Goal: Task Accomplishment & Management: Complete application form

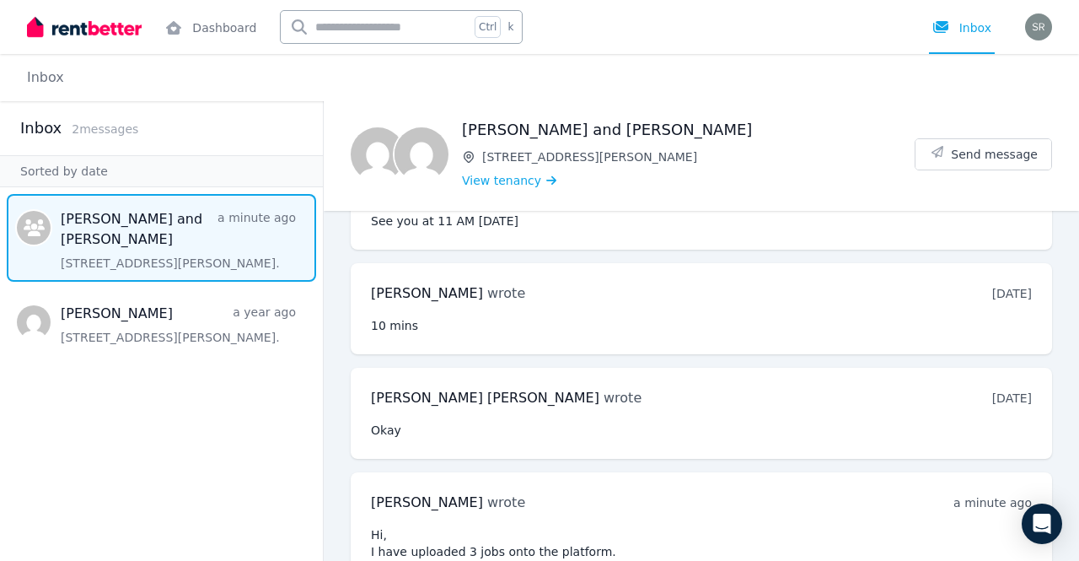
scroll to position [2556, 0]
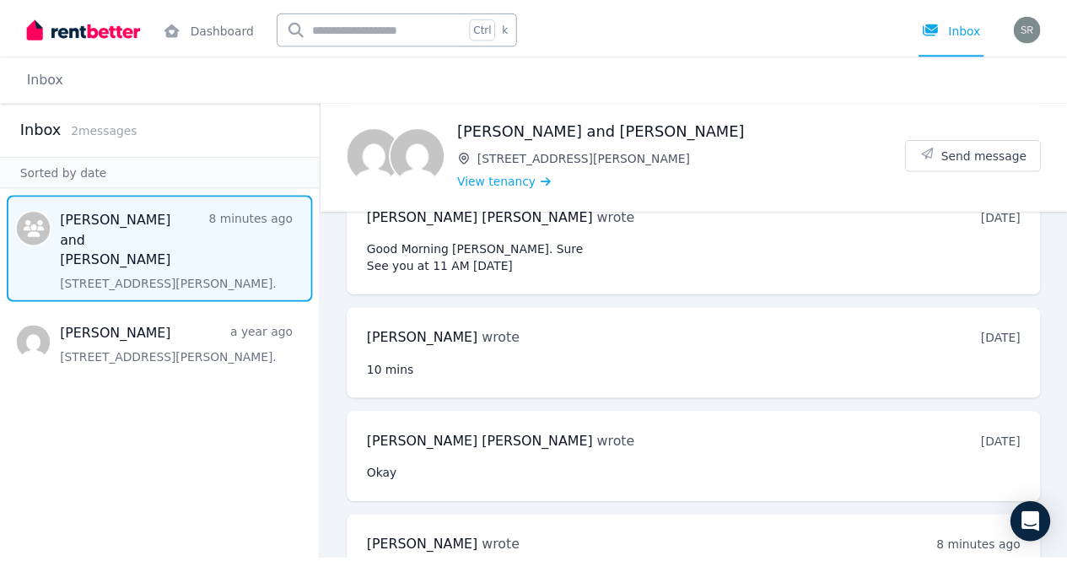
scroll to position [2556, 0]
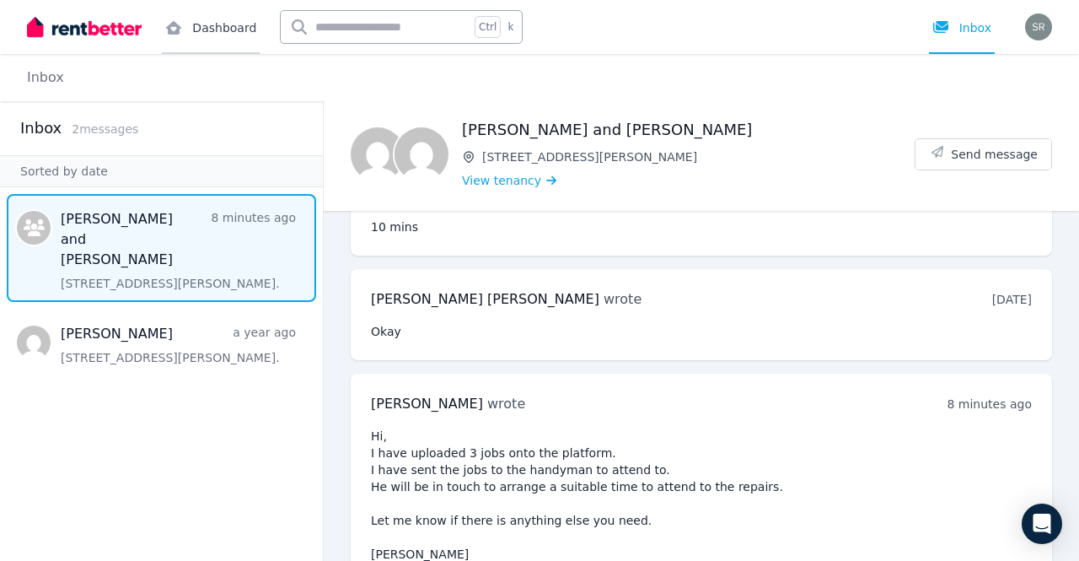
click at [202, 19] on link "Dashboard" at bounding box center [211, 27] width 98 height 54
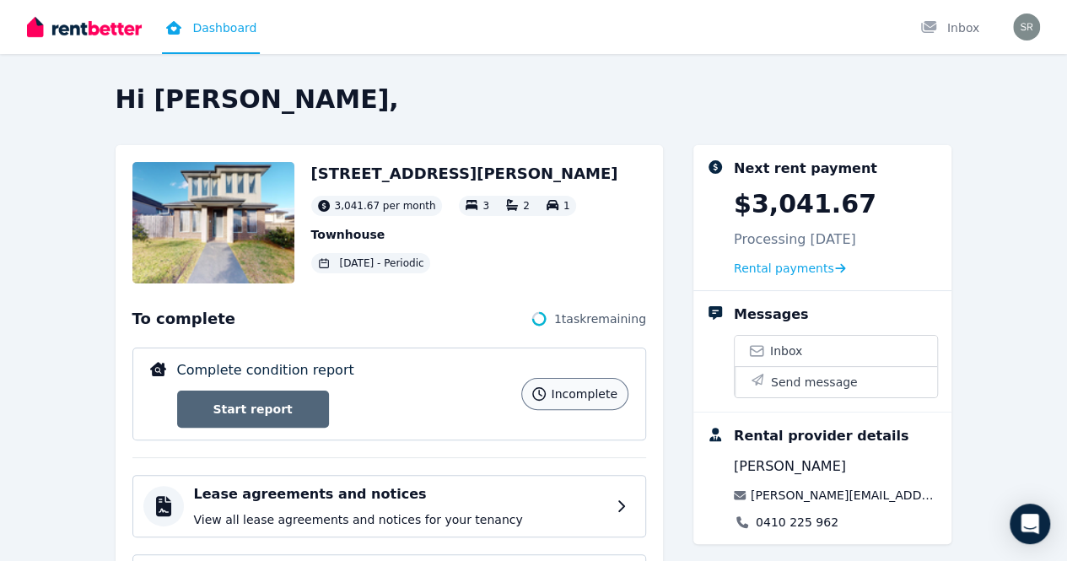
click at [185, 407] on link "Start report" at bounding box center [253, 408] width 152 height 37
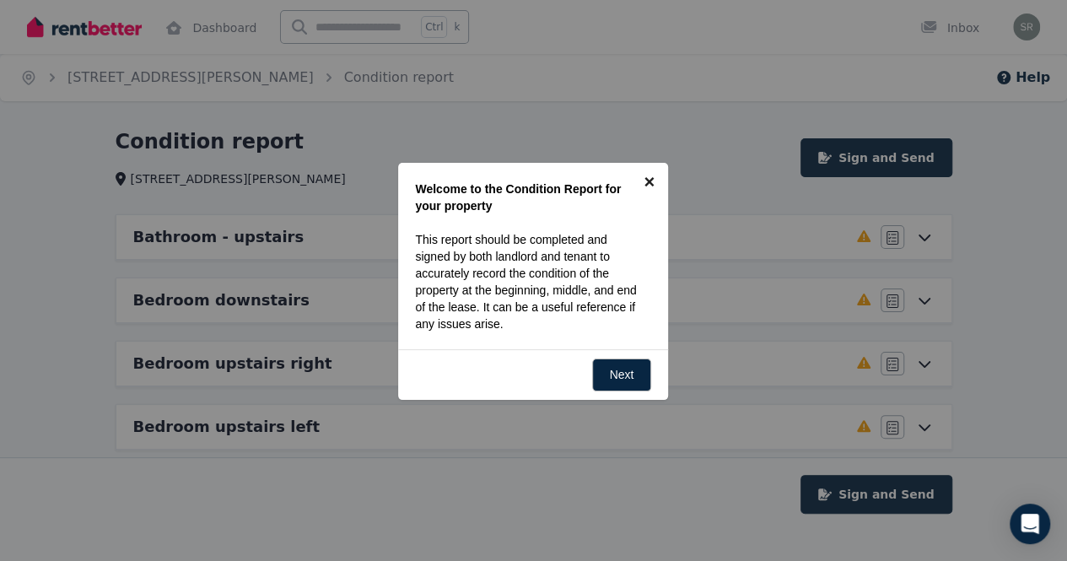
click at [650, 180] on link "×" at bounding box center [649, 182] width 38 height 38
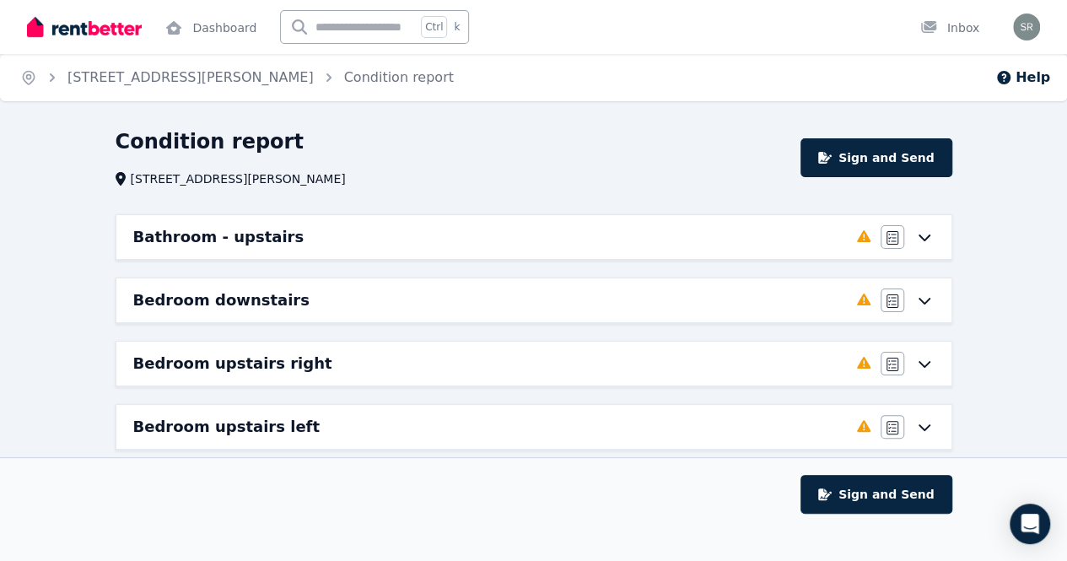
click at [928, 234] on icon at bounding box center [924, 236] width 20 height 13
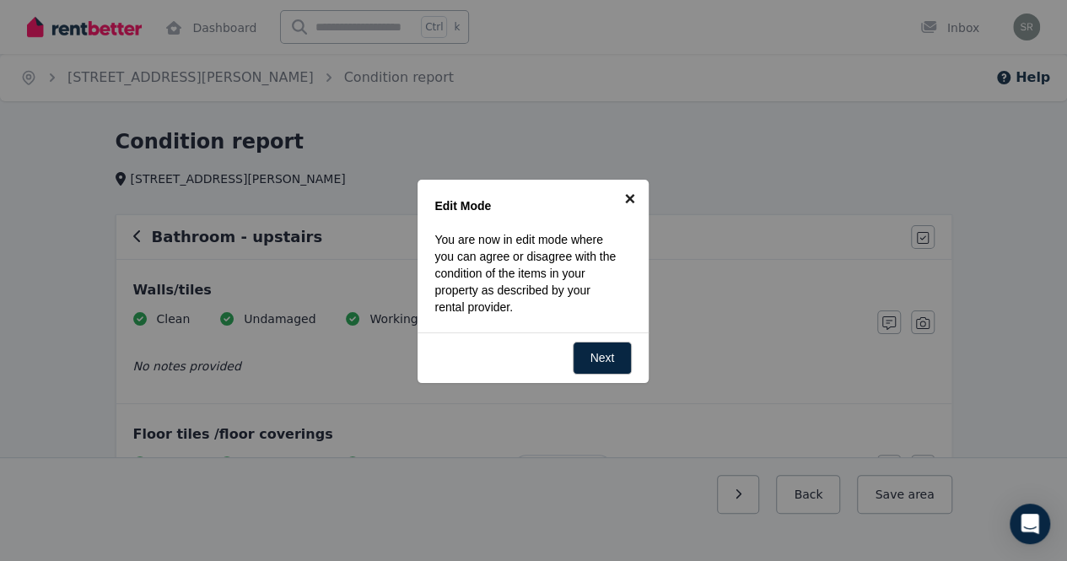
click at [631, 195] on link "×" at bounding box center [629, 199] width 38 height 38
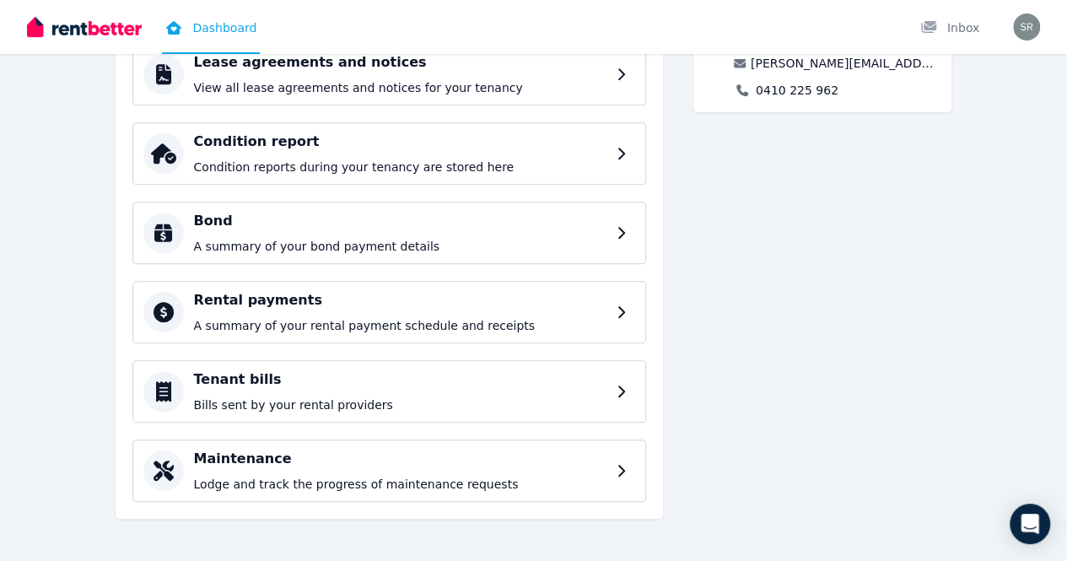
scroll to position [89, 0]
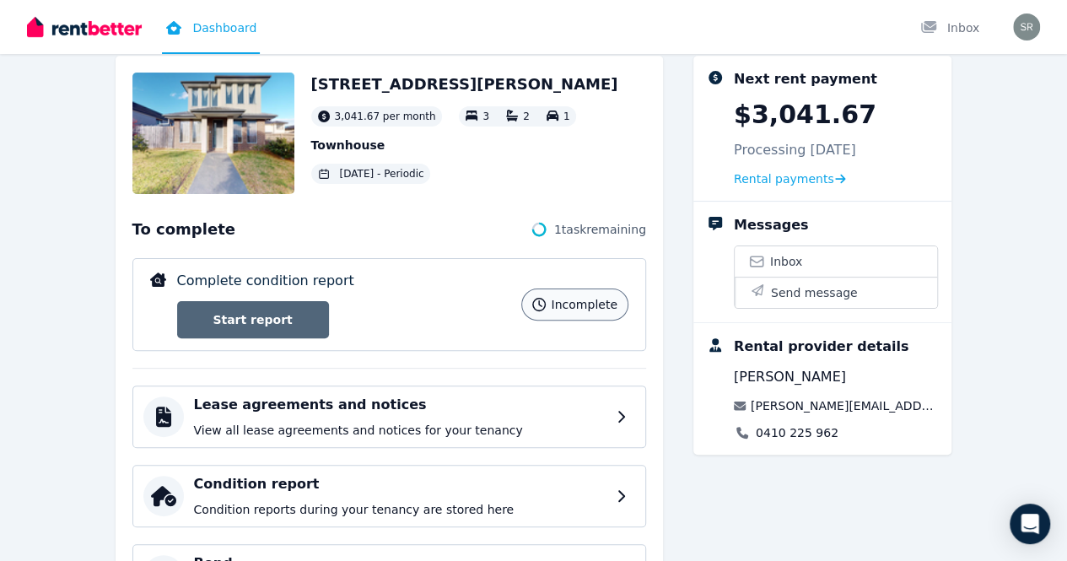
click at [205, 315] on link "Start report" at bounding box center [253, 319] width 152 height 37
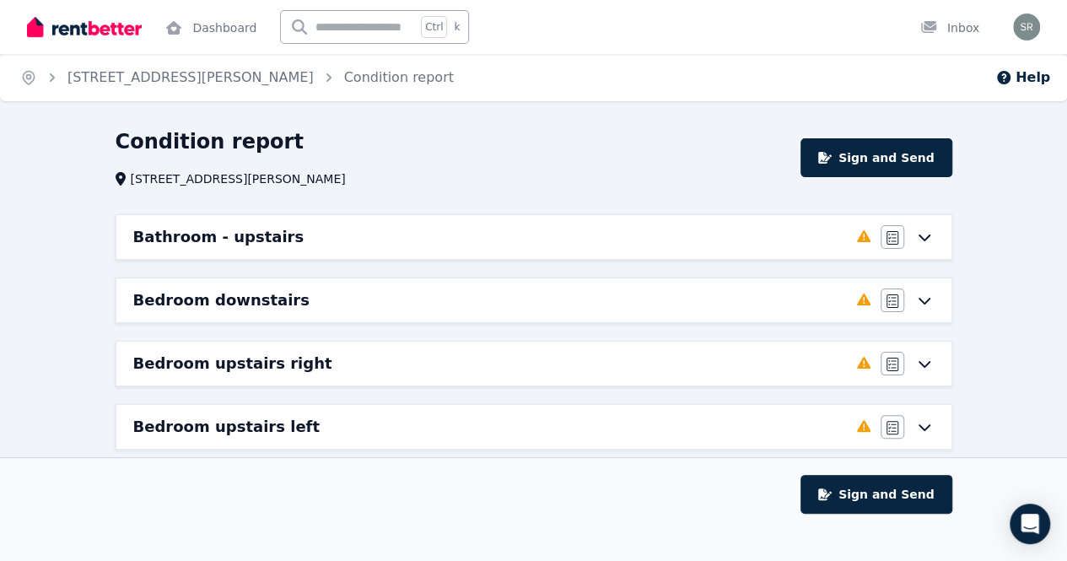
click at [919, 298] on icon at bounding box center [923, 301] width 12 height 7
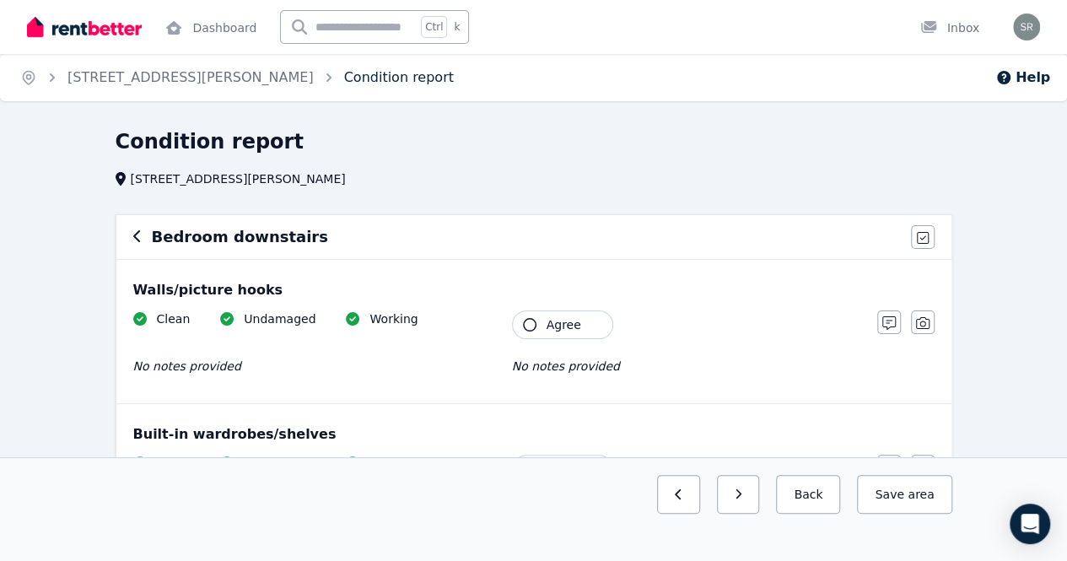
click at [344, 77] on link "Condition report" at bounding box center [399, 77] width 110 height 16
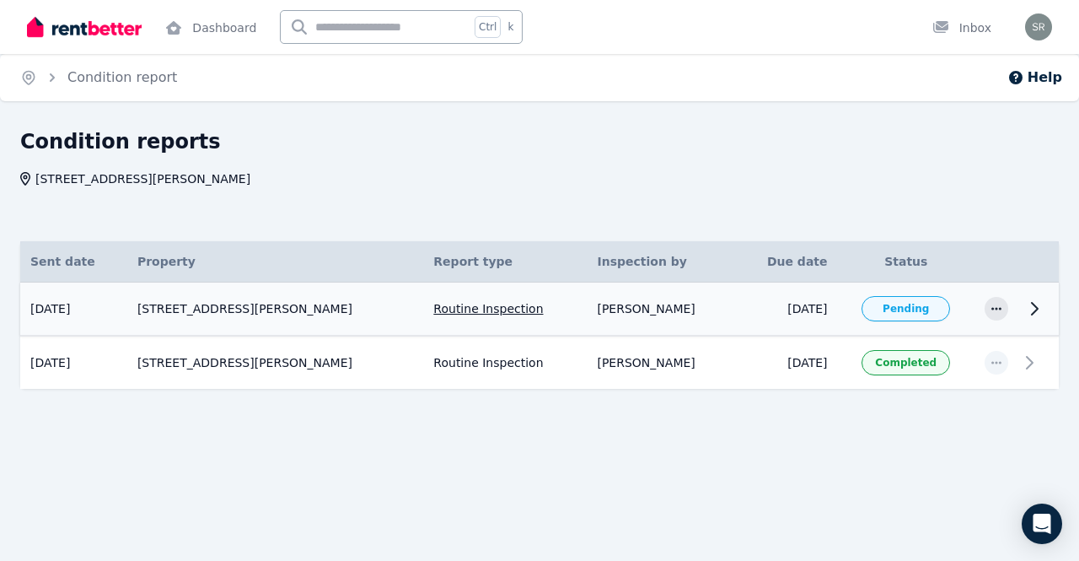
click at [260, 317] on td "[STREET_ADDRESS][PERSON_NAME]" at bounding box center [275, 309] width 296 height 54
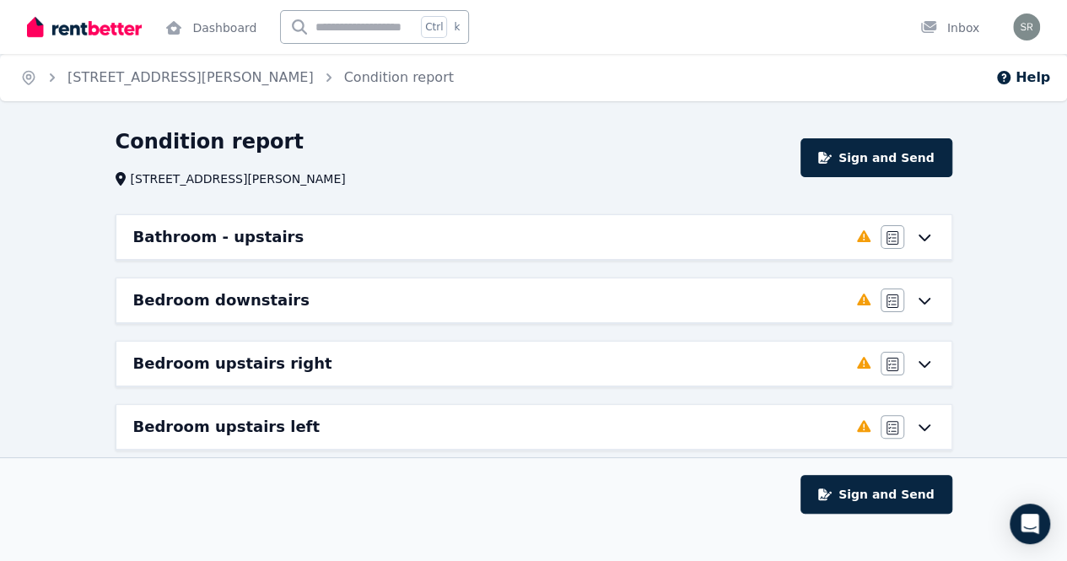
click at [927, 362] on icon at bounding box center [923, 364] width 12 height 7
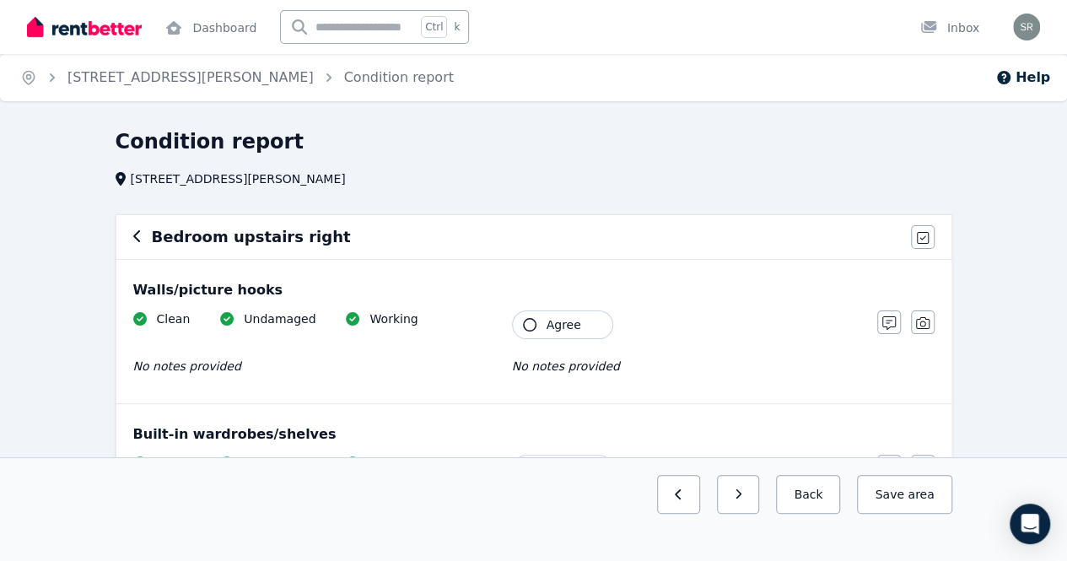
click at [133, 237] on icon "button" at bounding box center [136, 236] width 7 height 12
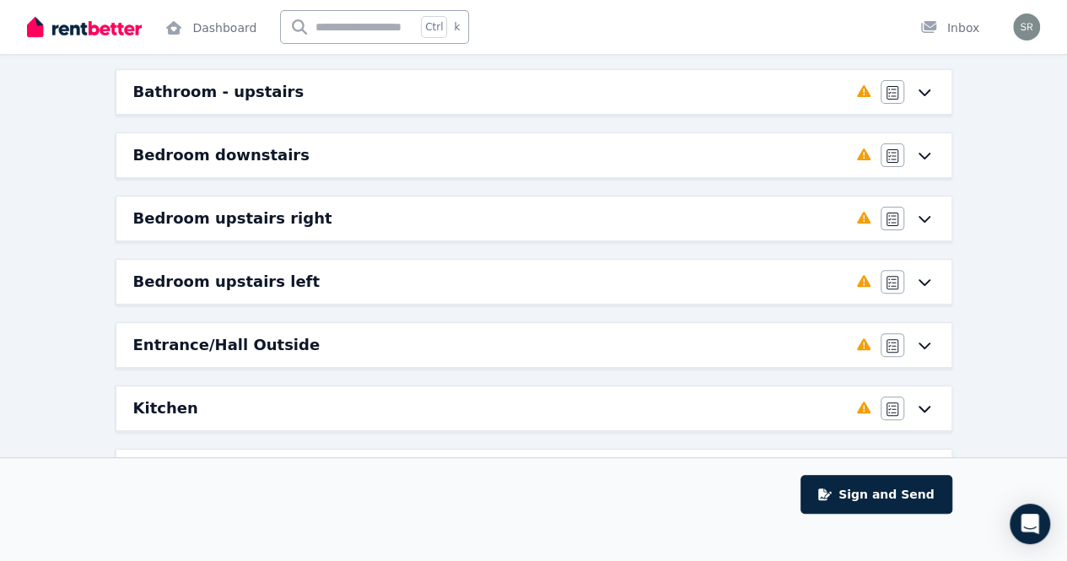
scroll to position [143, 0]
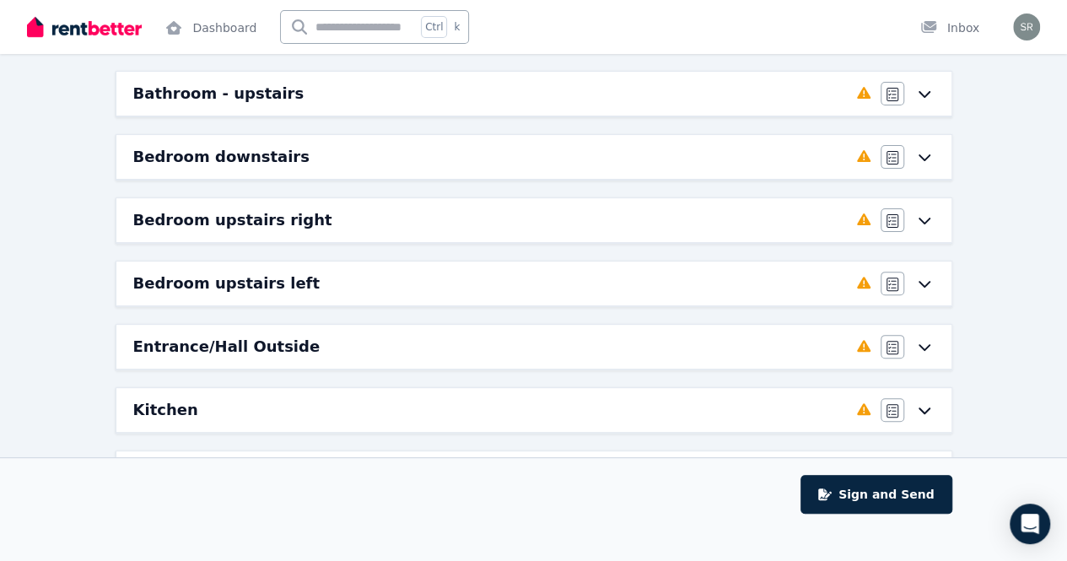
click at [929, 277] on icon at bounding box center [924, 283] width 20 height 13
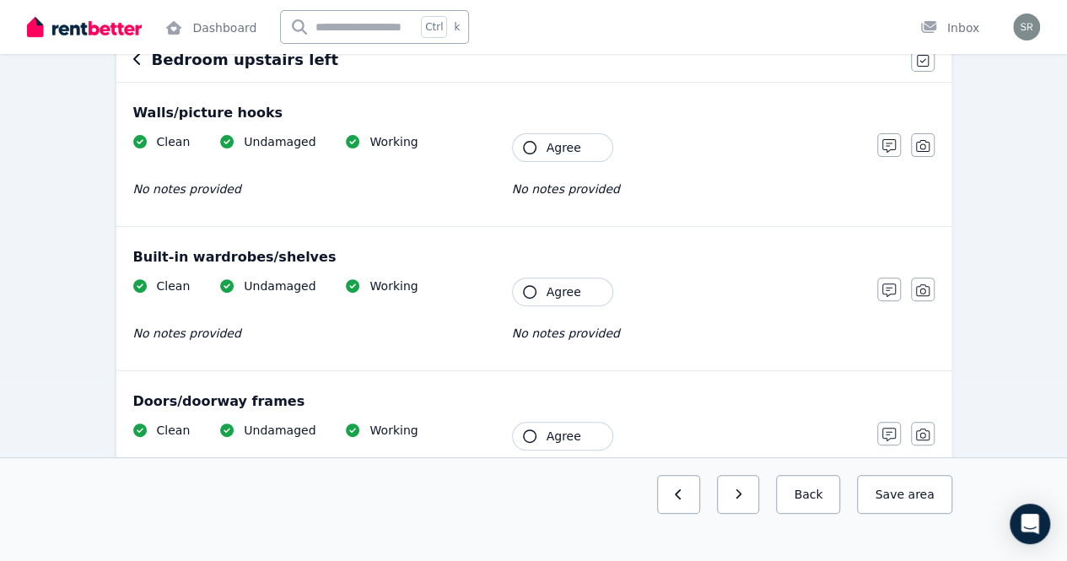
scroll to position [0, 0]
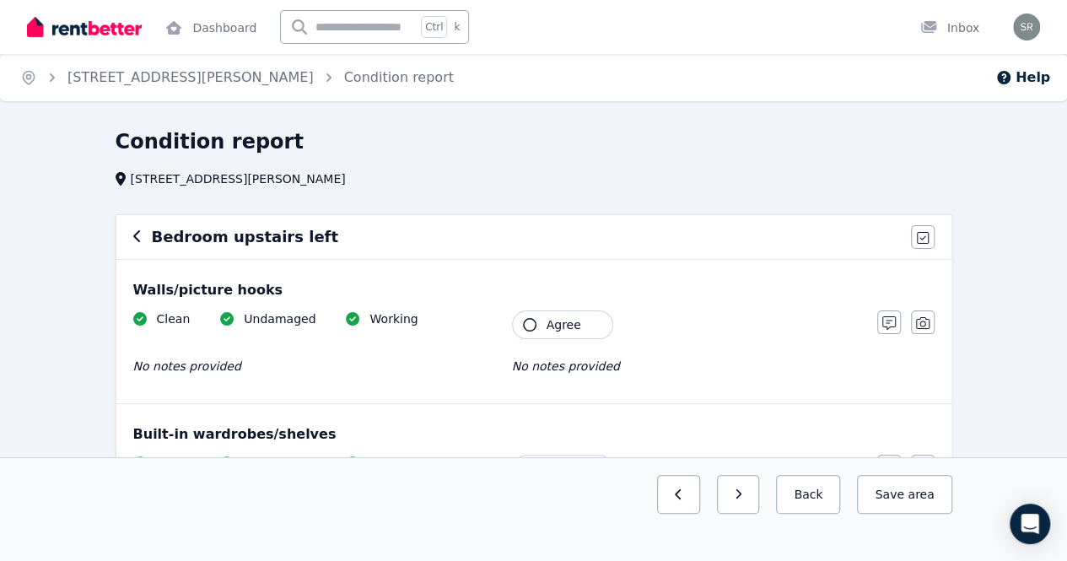
click at [136, 239] on icon "button" at bounding box center [137, 235] width 8 height 13
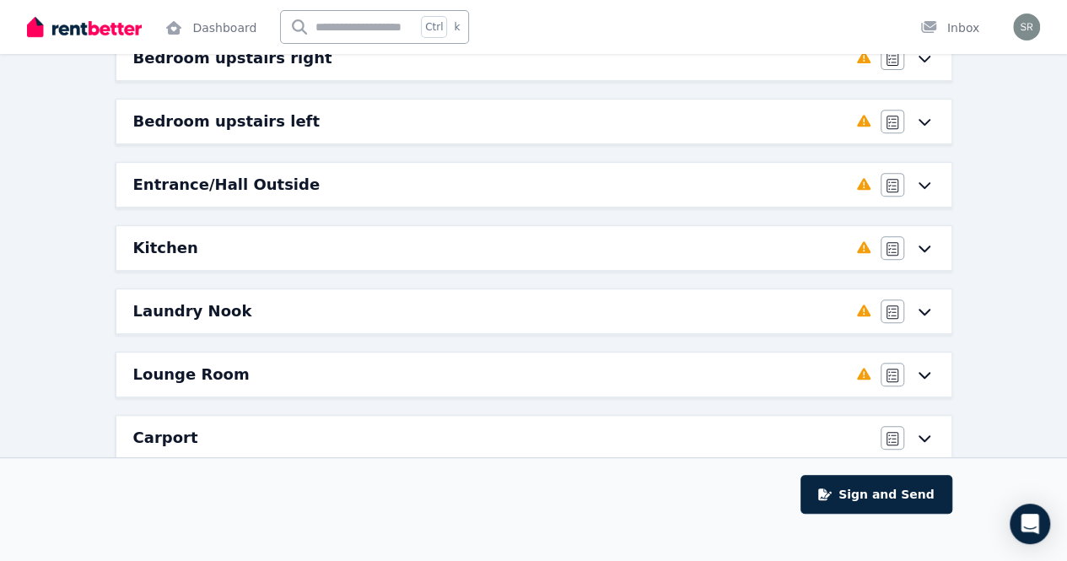
scroll to position [317, 0]
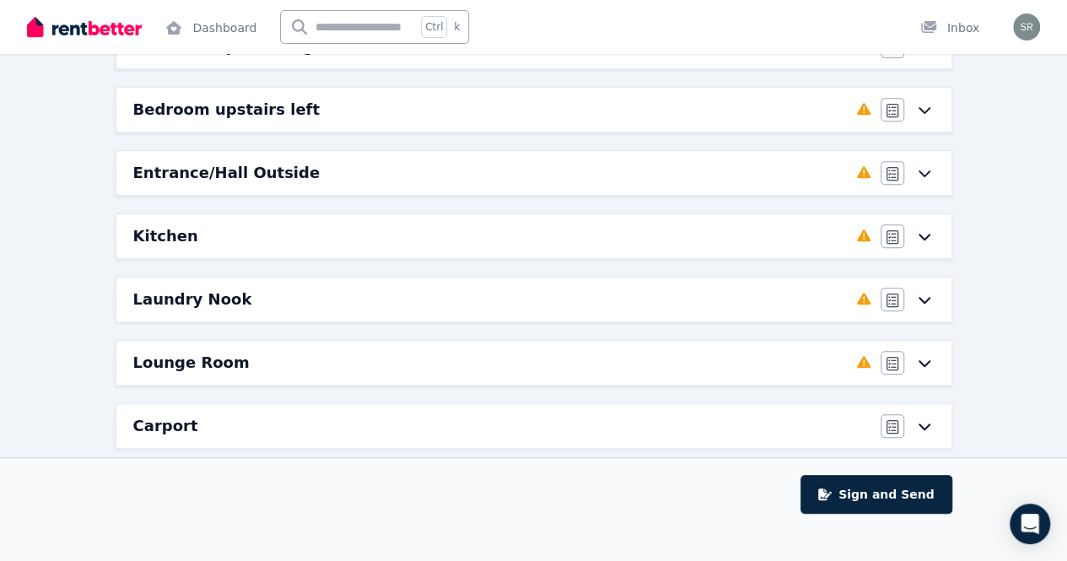
click at [927, 166] on icon at bounding box center [924, 172] width 20 height 13
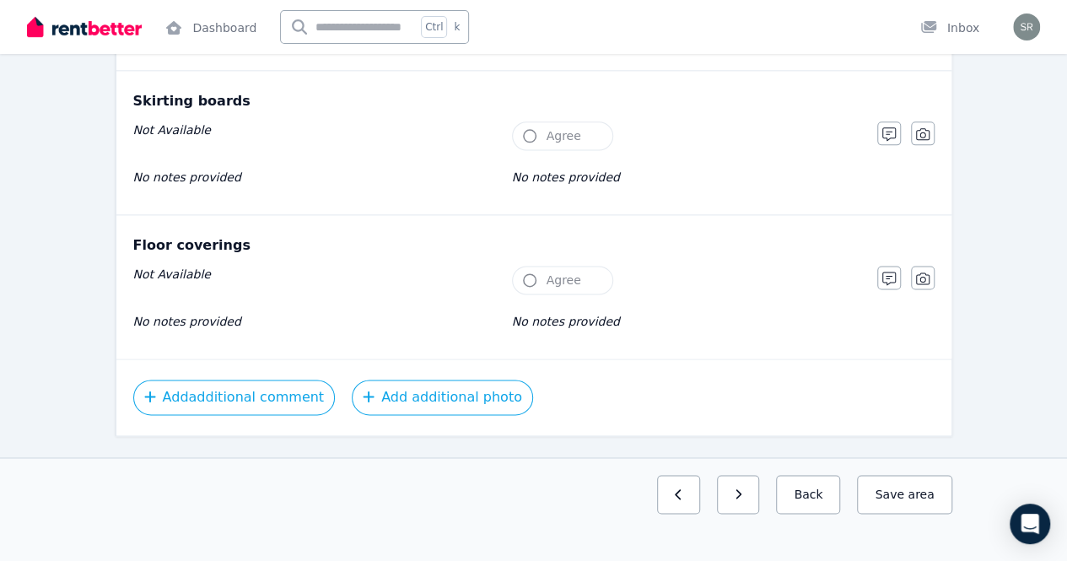
scroll to position [0, 0]
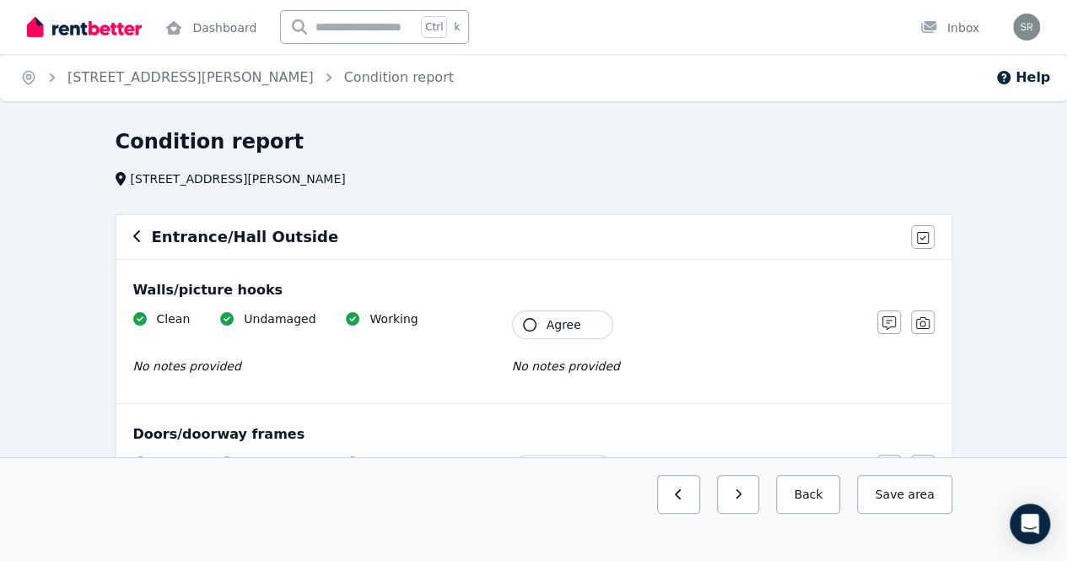
click at [133, 237] on icon "button" at bounding box center [136, 236] width 7 height 12
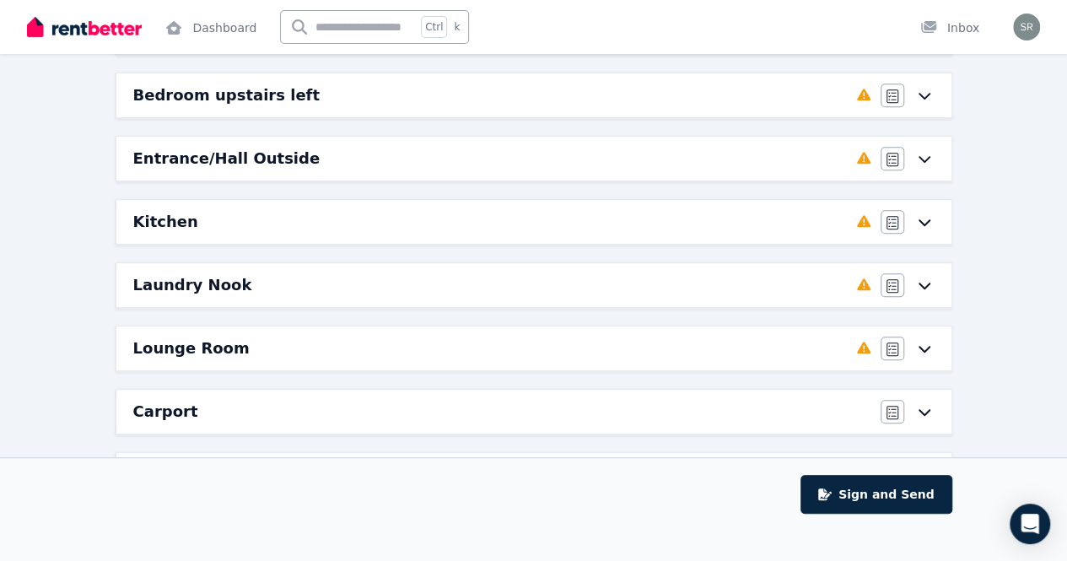
scroll to position [336, 0]
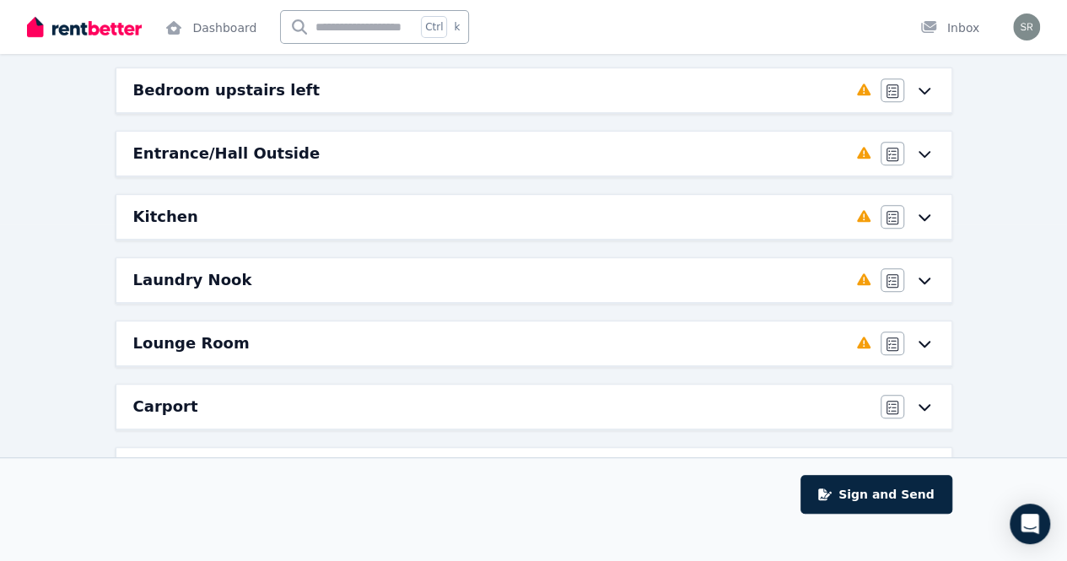
click at [923, 217] on icon at bounding box center [924, 216] width 20 height 13
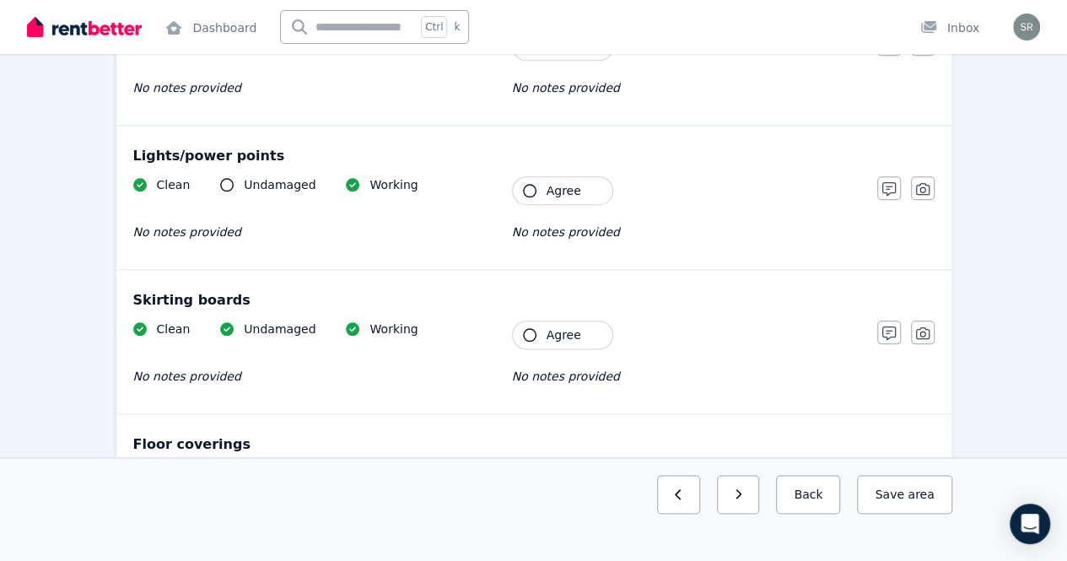
scroll to position [0, 0]
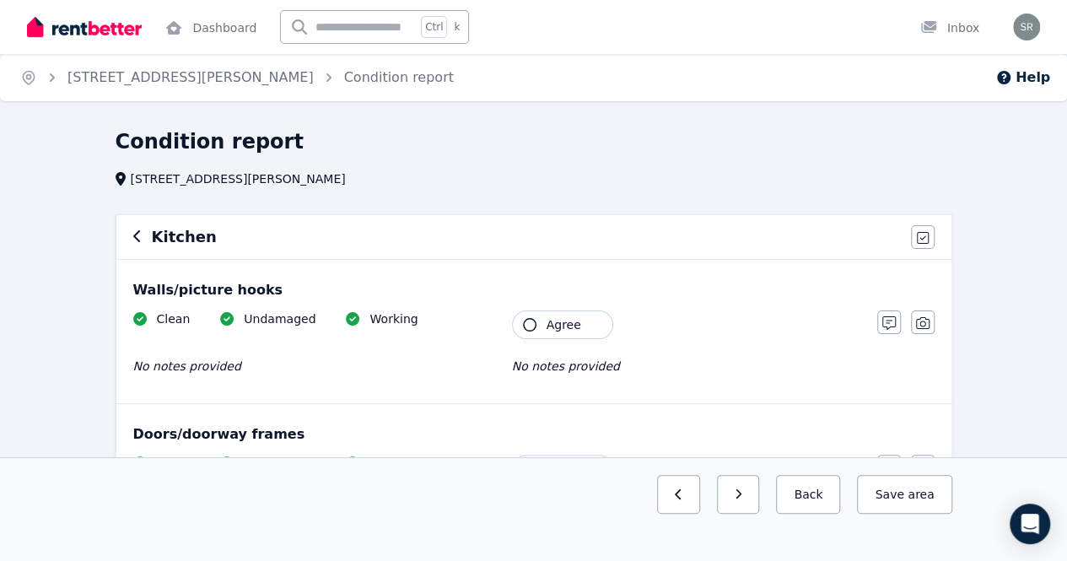
click at [133, 239] on icon "button" at bounding box center [137, 235] width 8 height 13
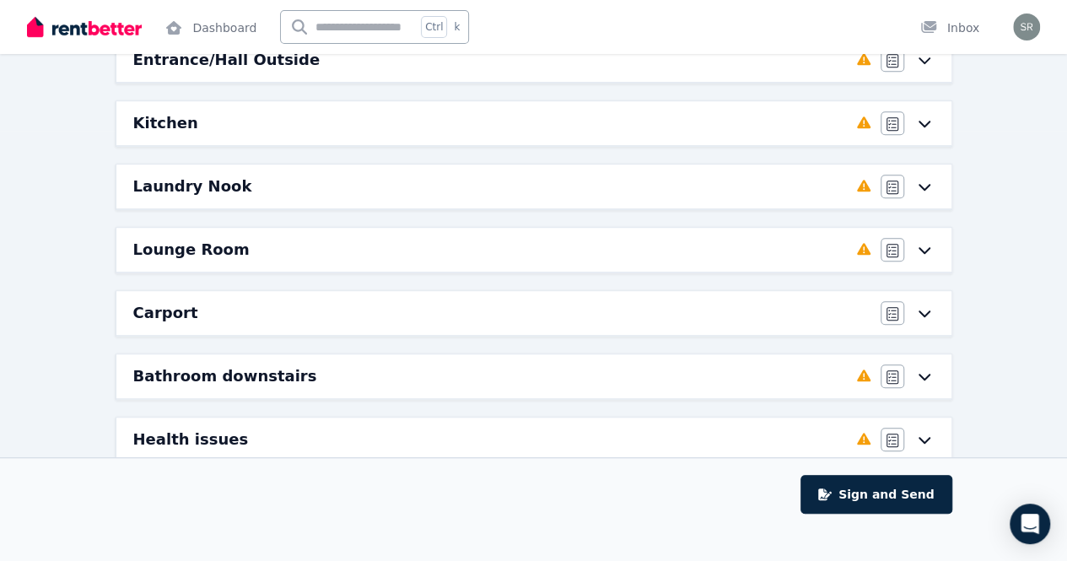
scroll to position [442, 0]
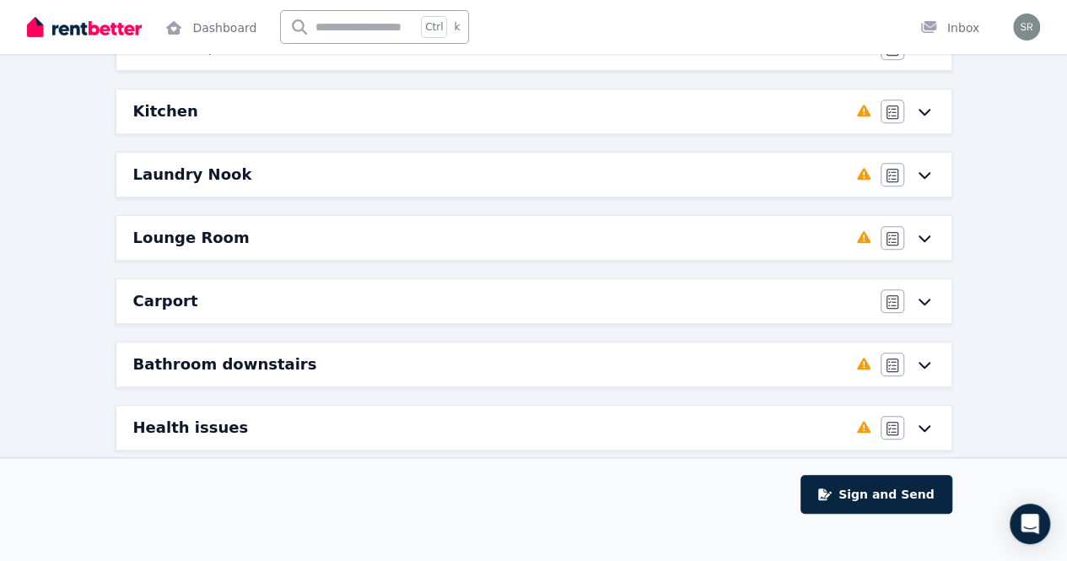
click at [194, 168] on h6 "Laundry Nook" at bounding box center [192, 175] width 119 height 24
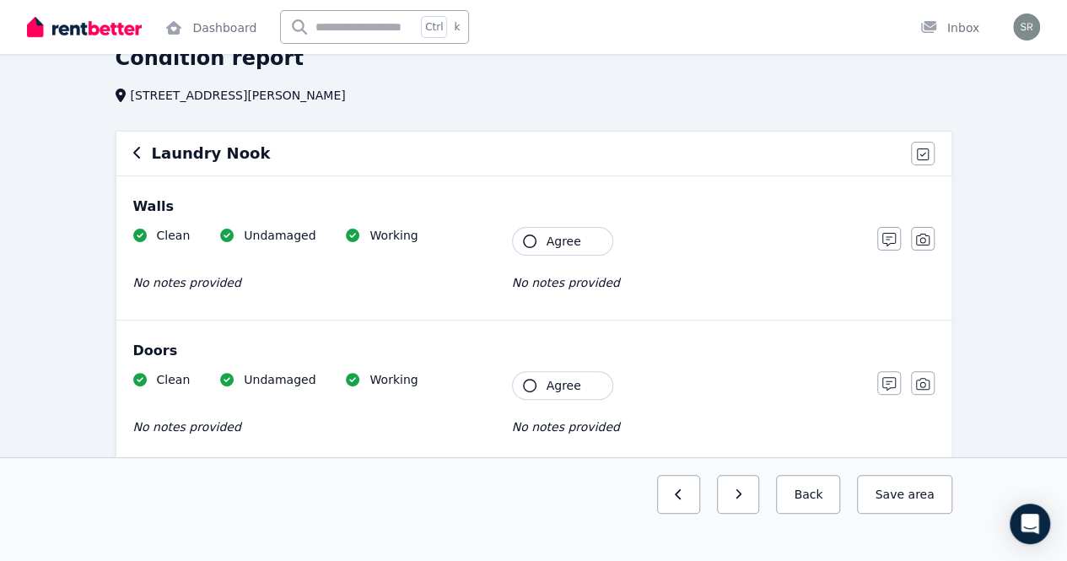
scroll to position [0, 0]
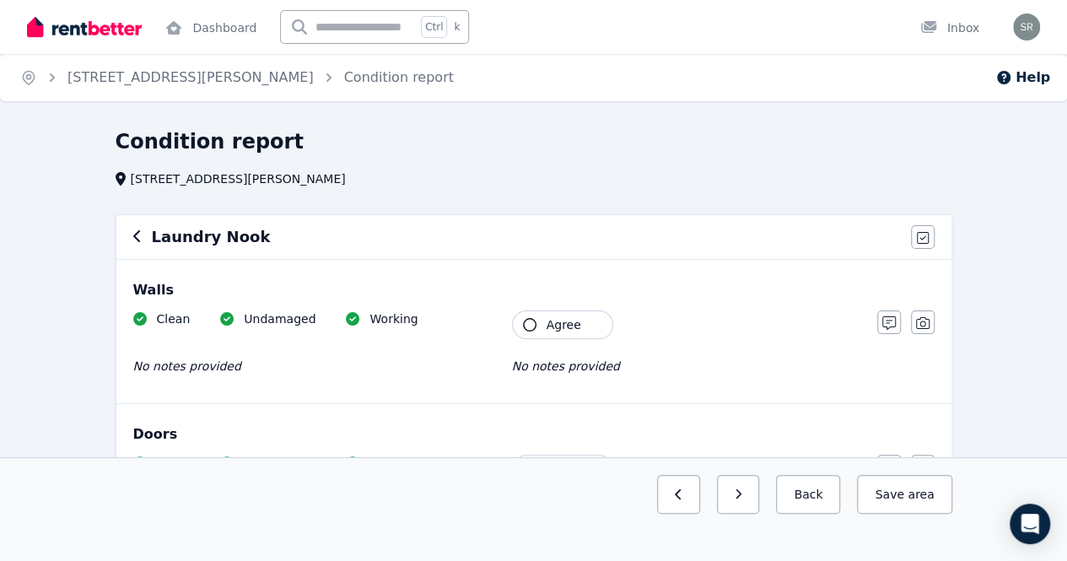
click at [133, 237] on icon "button" at bounding box center [137, 235] width 8 height 13
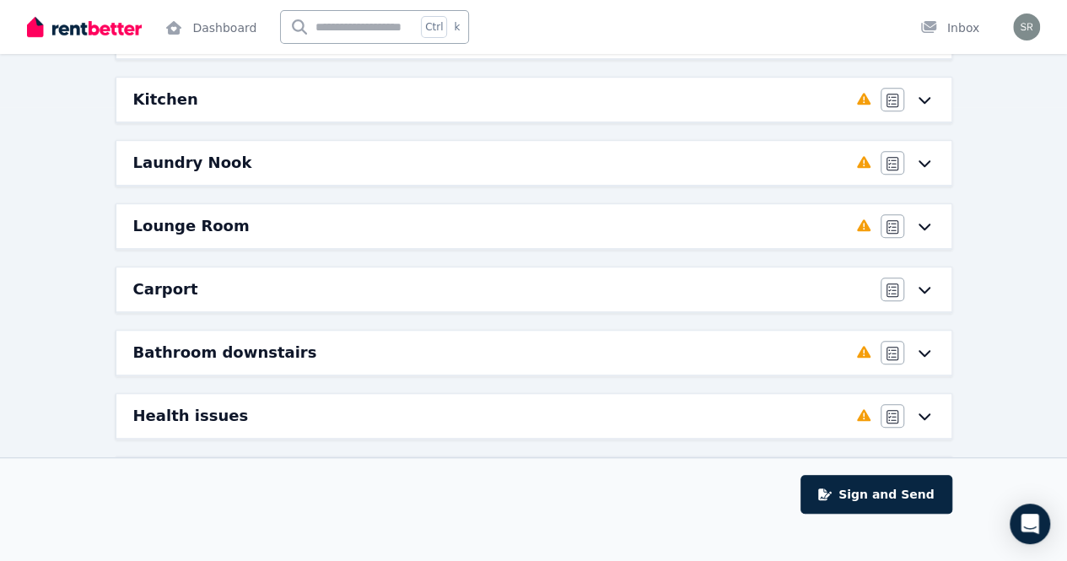
scroll to position [452, 0]
click at [269, 222] on div "Lounge Room" at bounding box center [489, 228] width 713 height 24
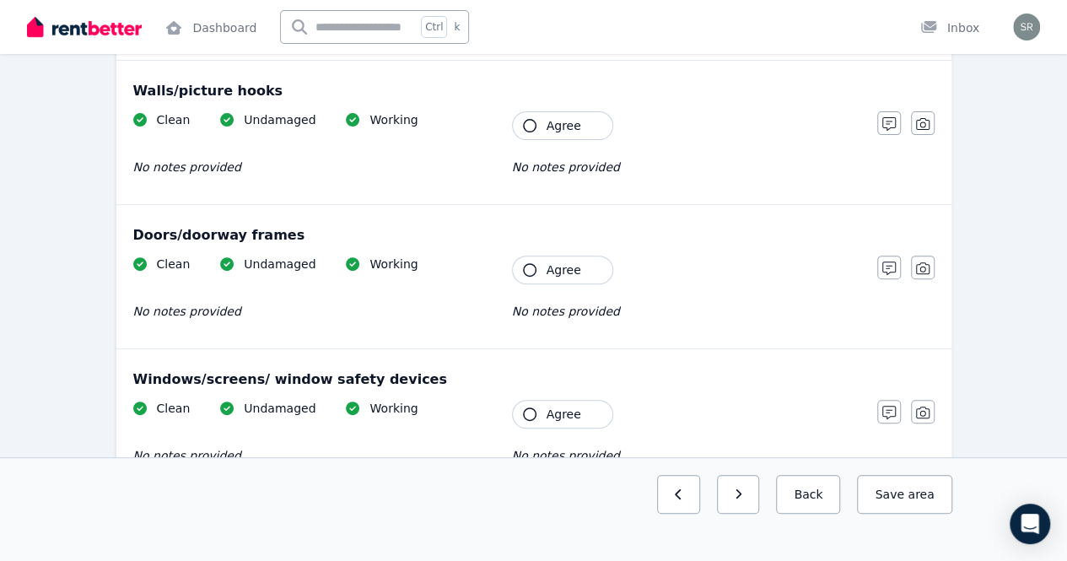
scroll to position [0, 0]
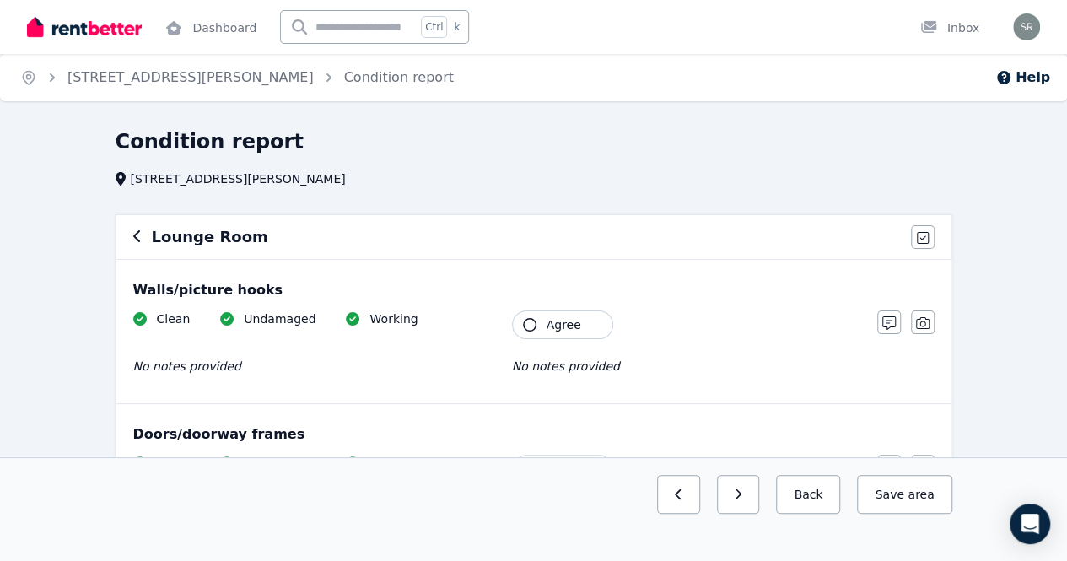
click at [135, 233] on icon "button" at bounding box center [137, 235] width 8 height 13
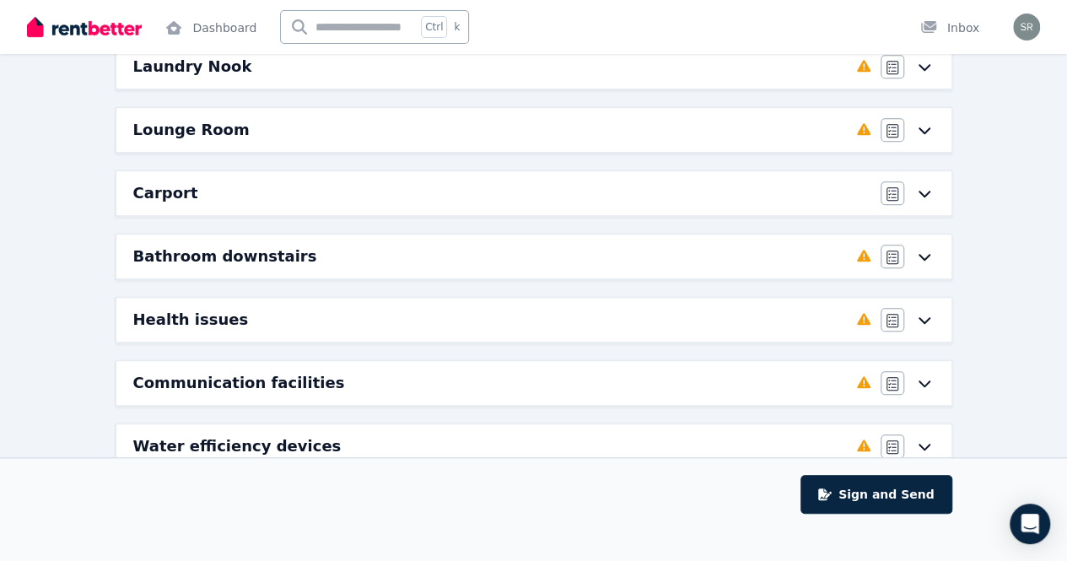
scroll to position [550, 0]
click at [255, 183] on div "Carport" at bounding box center [501, 193] width 737 height 24
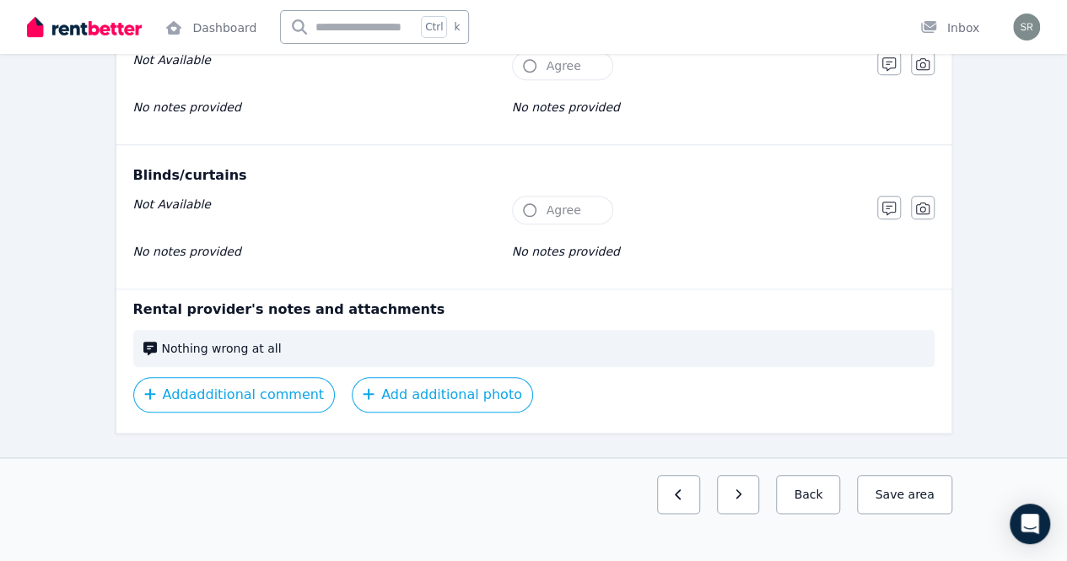
scroll to position [0, 0]
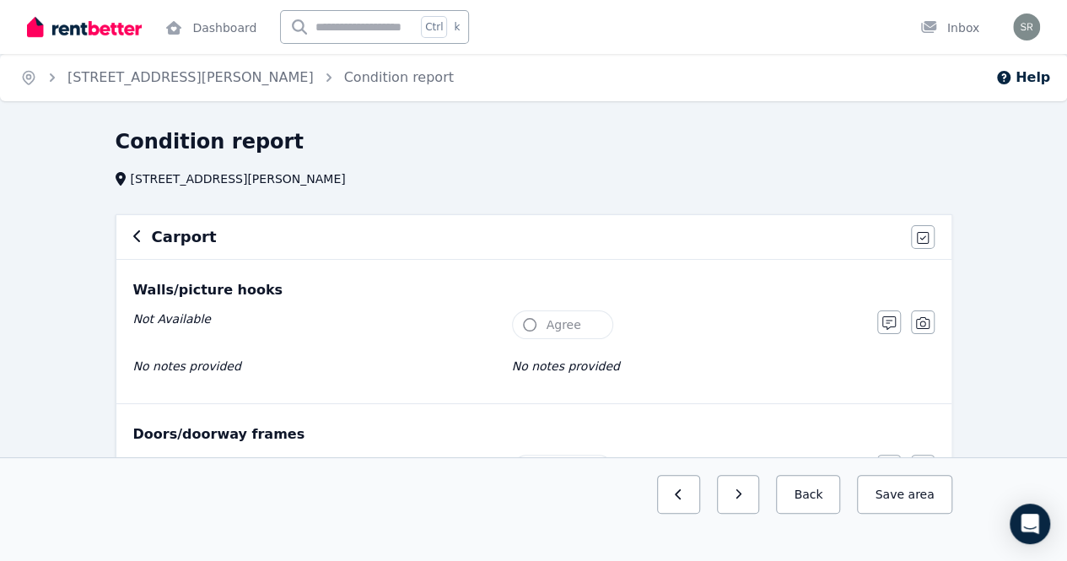
click at [133, 229] on button "button" at bounding box center [137, 237] width 8 height 20
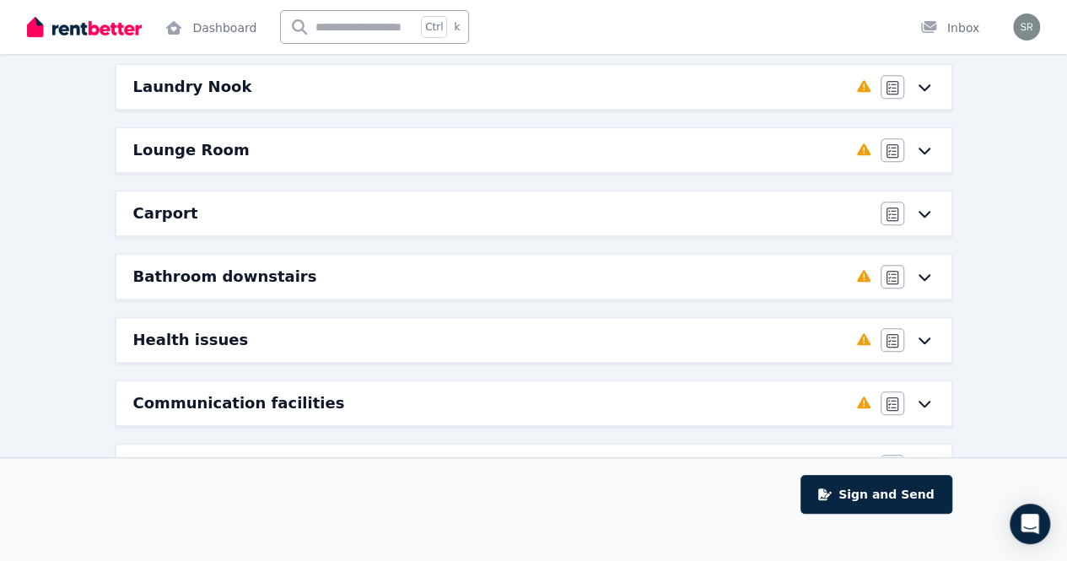
scroll to position [550, 0]
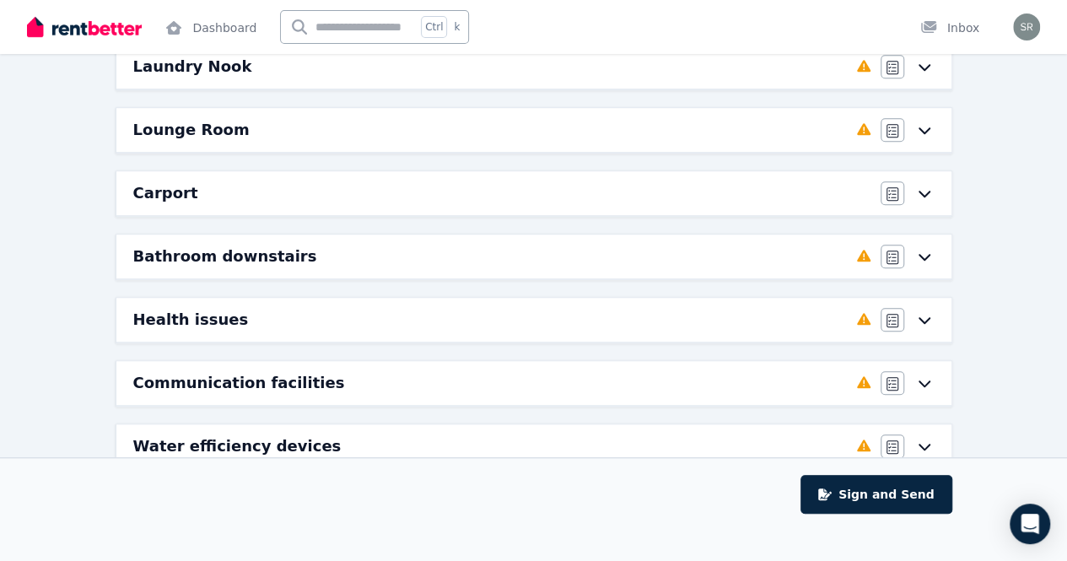
click at [922, 252] on icon at bounding box center [924, 256] width 20 height 13
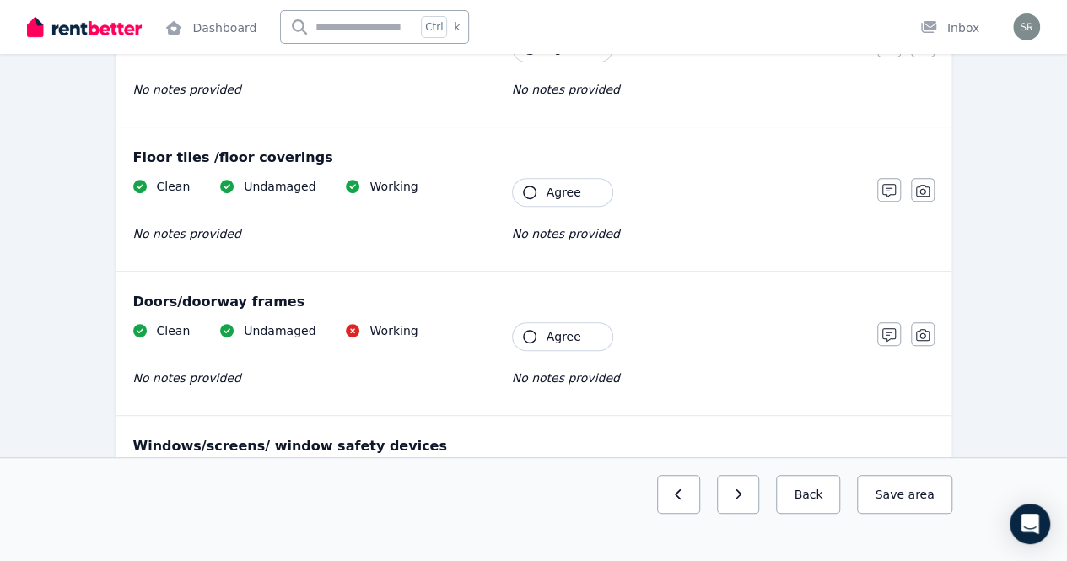
scroll to position [0, 0]
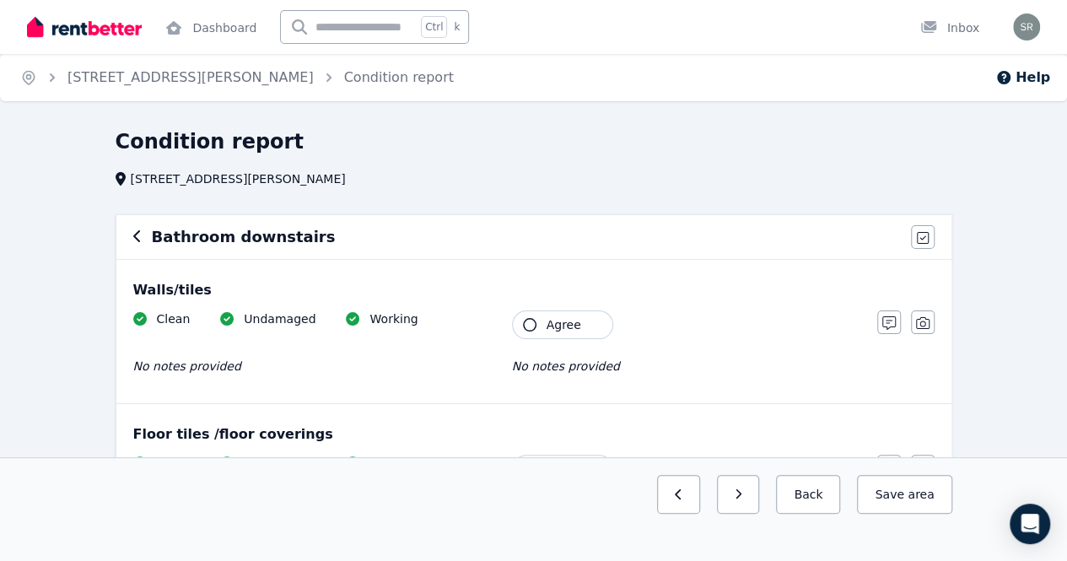
click at [131, 233] on div "Bathroom downstairs Agree all items" at bounding box center [533, 237] width 835 height 44
click at [135, 238] on icon "button" at bounding box center [136, 236] width 7 height 12
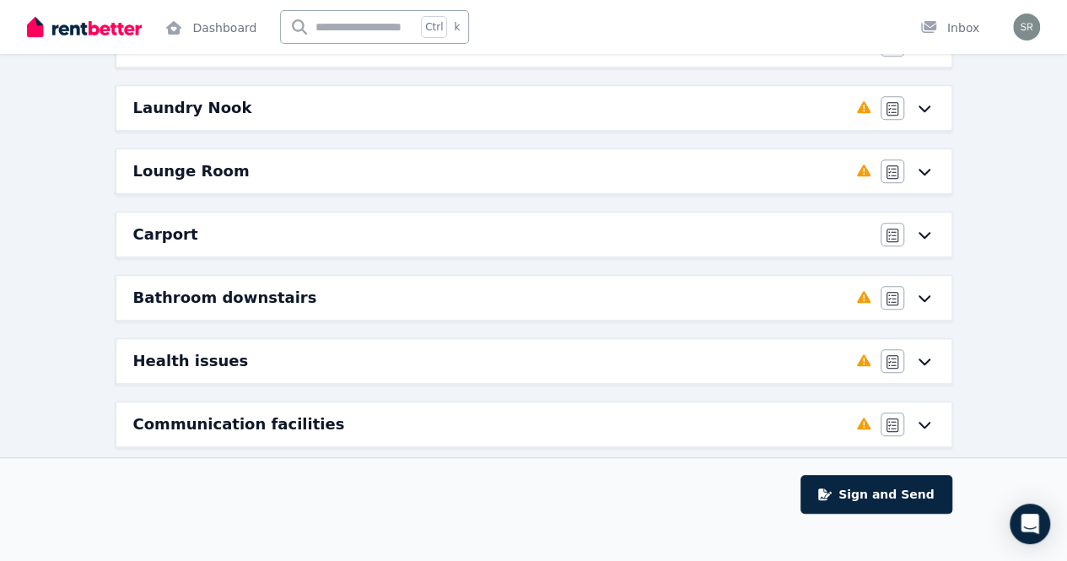
scroll to position [550, 0]
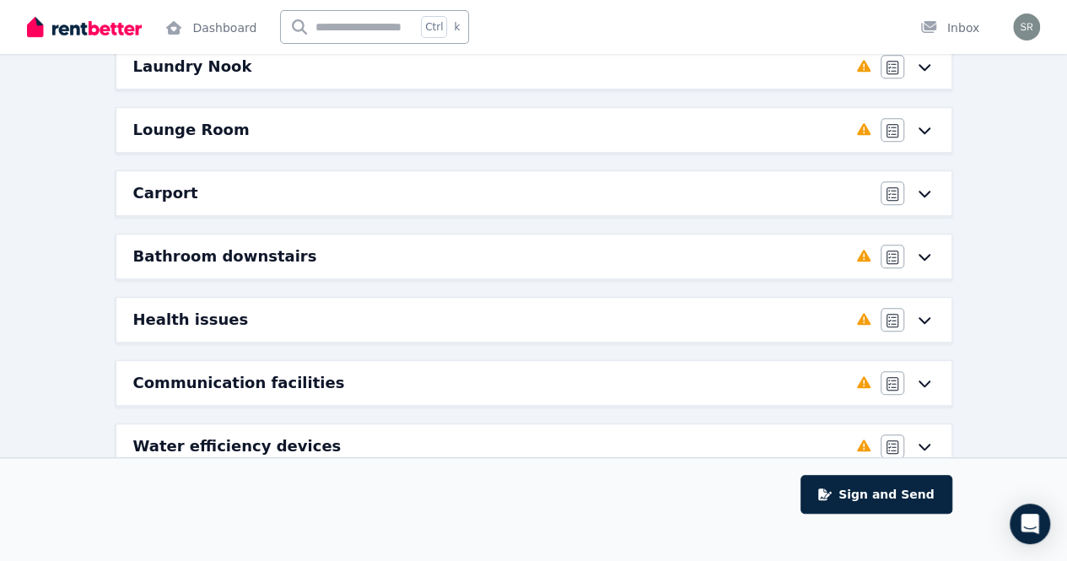
click at [921, 439] on icon at bounding box center [924, 445] width 20 height 13
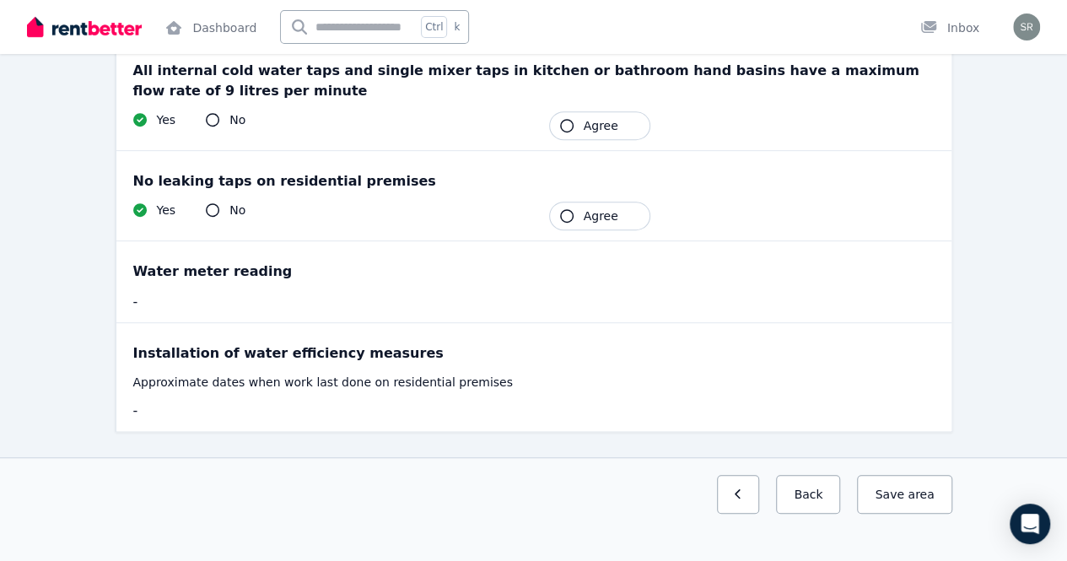
scroll to position [32, 0]
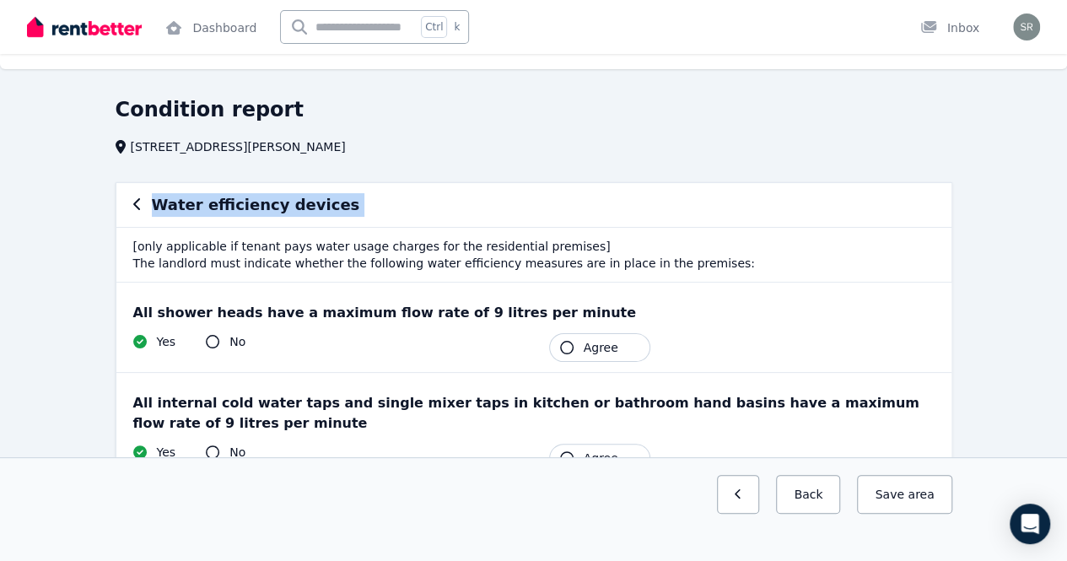
drag, startPoint x: 110, startPoint y: 235, endPoint x: 132, endPoint y: 205, distance: 37.0
click at [132, 205] on div "Water efficiency devices [only applicable if tenant pays water usage charges fo…" at bounding box center [534, 488] width 850 height 612
click at [132, 205] on div "Water efficiency devices" at bounding box center [533, 205] width 835 height 44
click at [135, 203] on icon "button" at bounding box center [136, 204] width 7 height 12
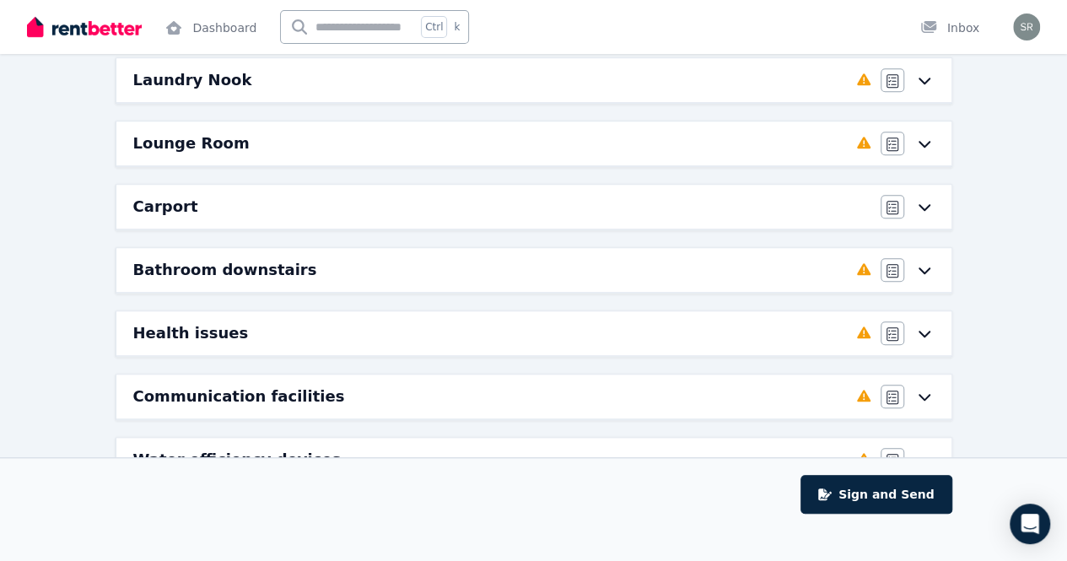
scroll to position [535, 0]
click at [919, 395] on icon at bounding box center [923, 398] width 12 height 7
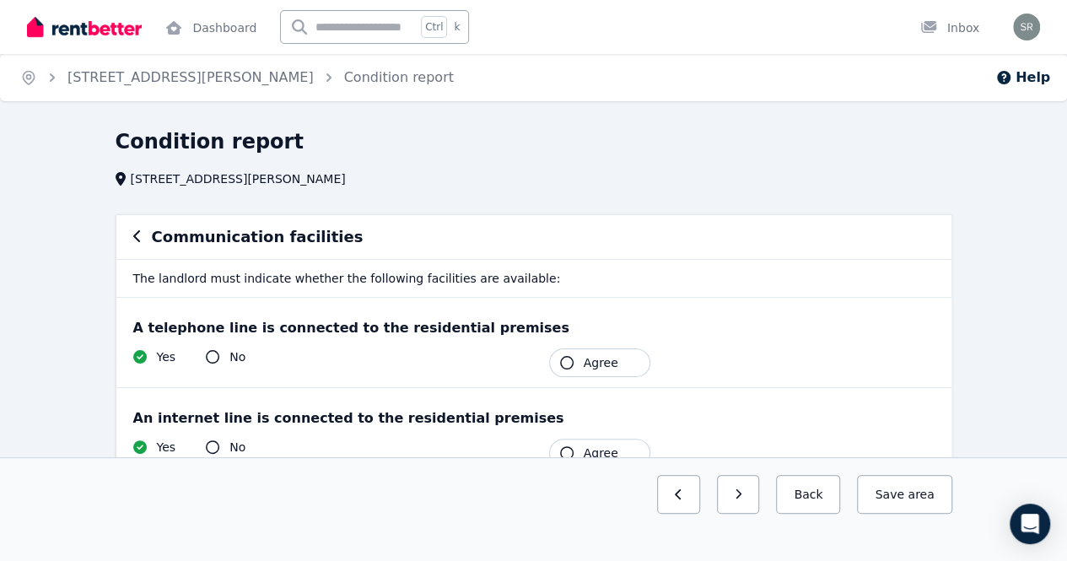
scroll to position [47, 0]
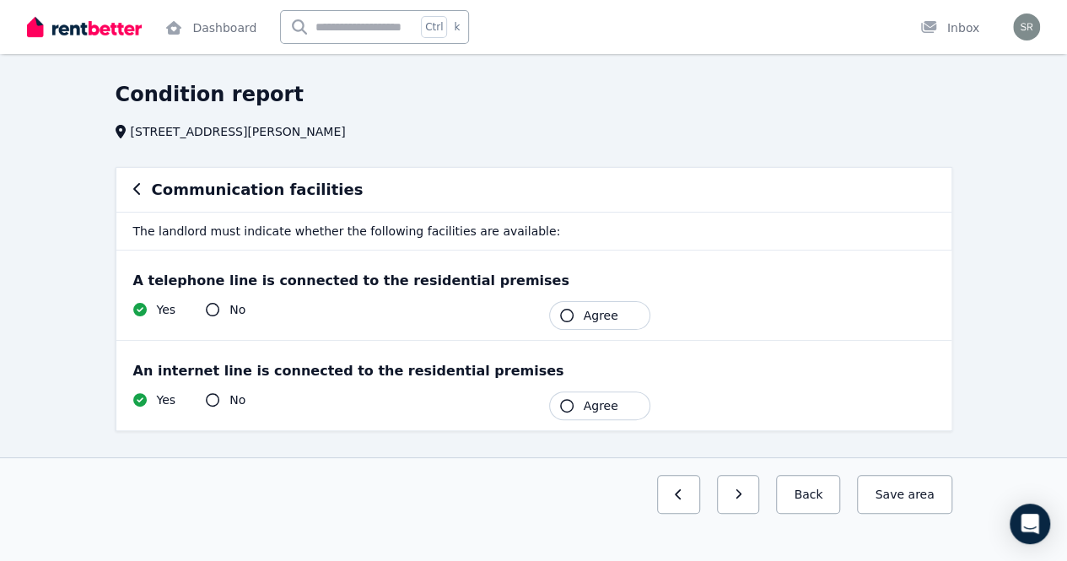
click at [133, 191] on icon "button" at bounding box center [137, 188] width 8 height 13
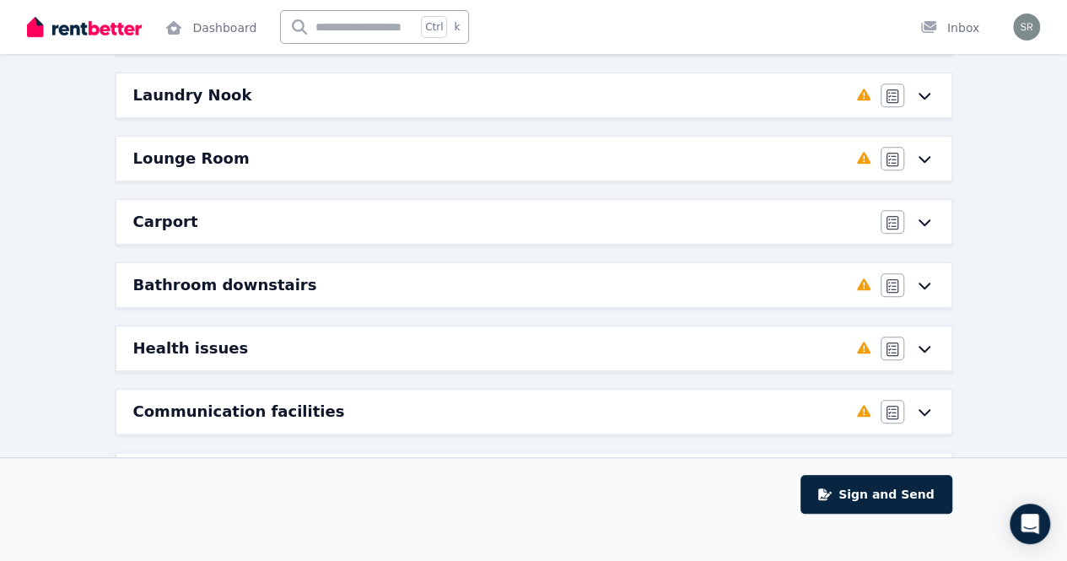
scroll to position [550, 0]
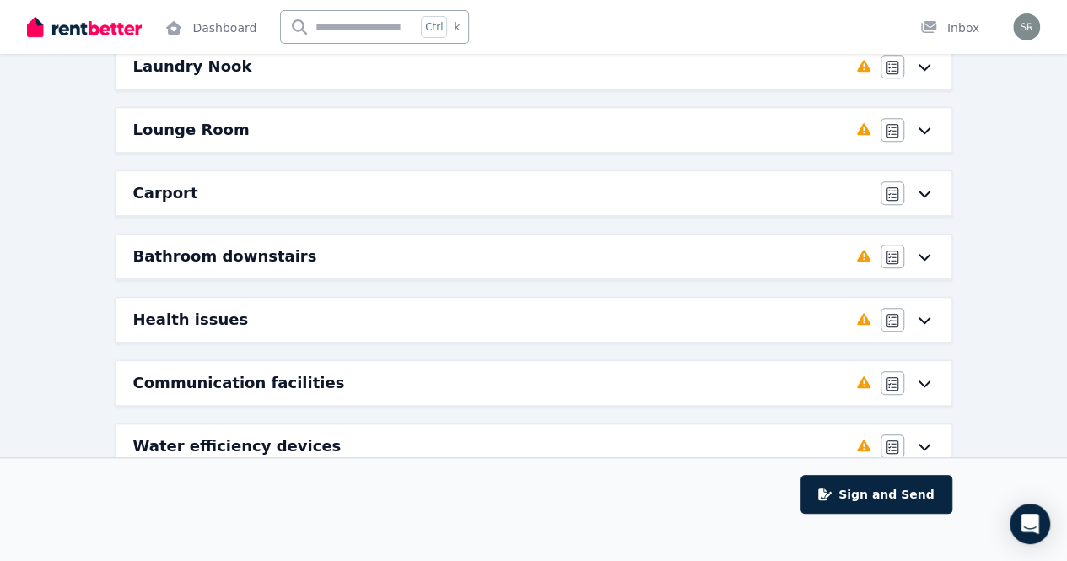
click at [927, 313] on icon at bounding box center [924, 319] width 20 height 13
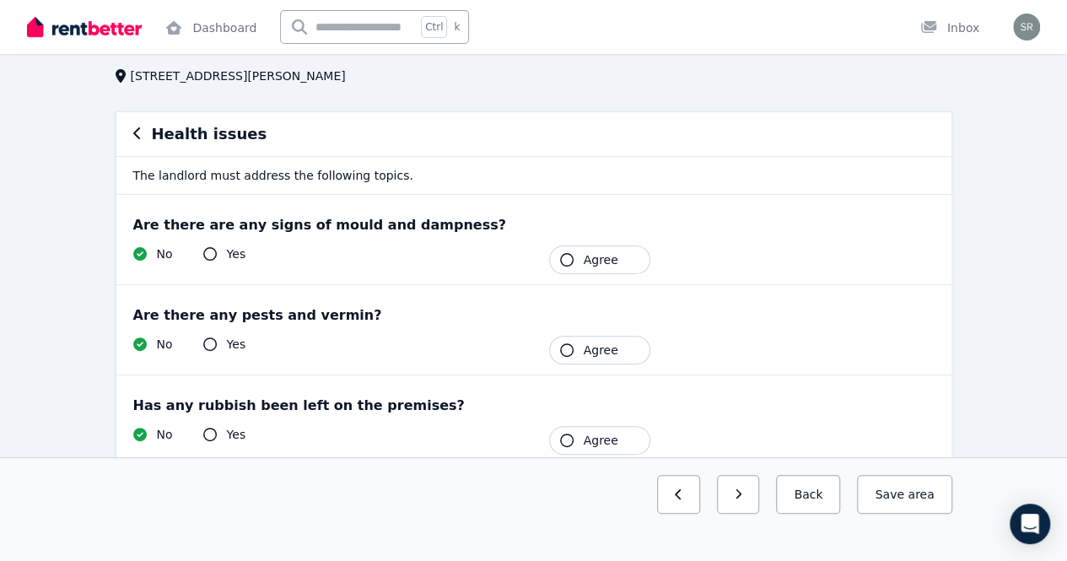
scroll to position [59, 0]
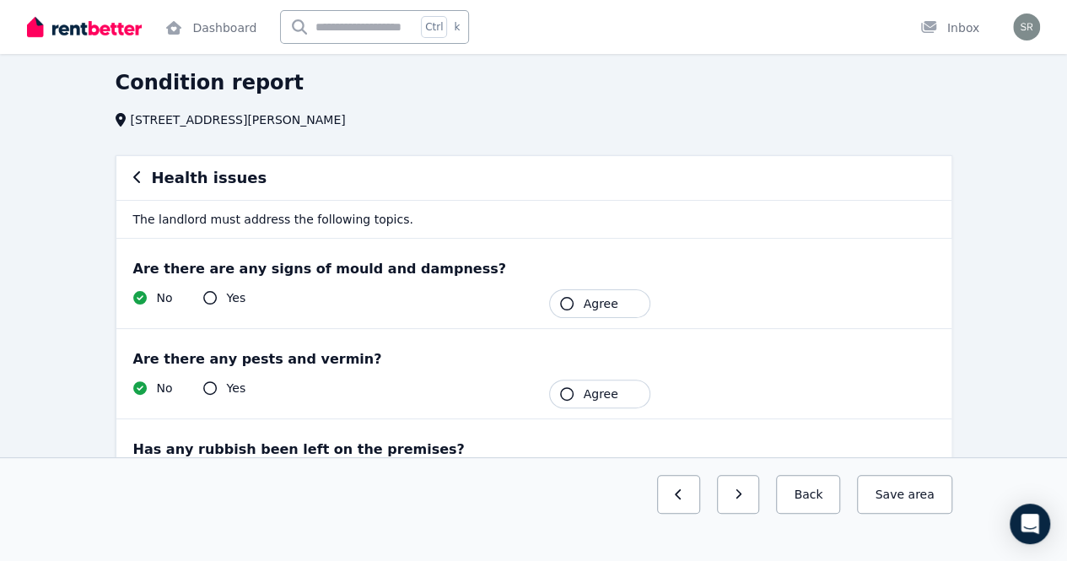
click at [135, 177] on icon "button" at bounding box center [137, 176] width 8 height 13
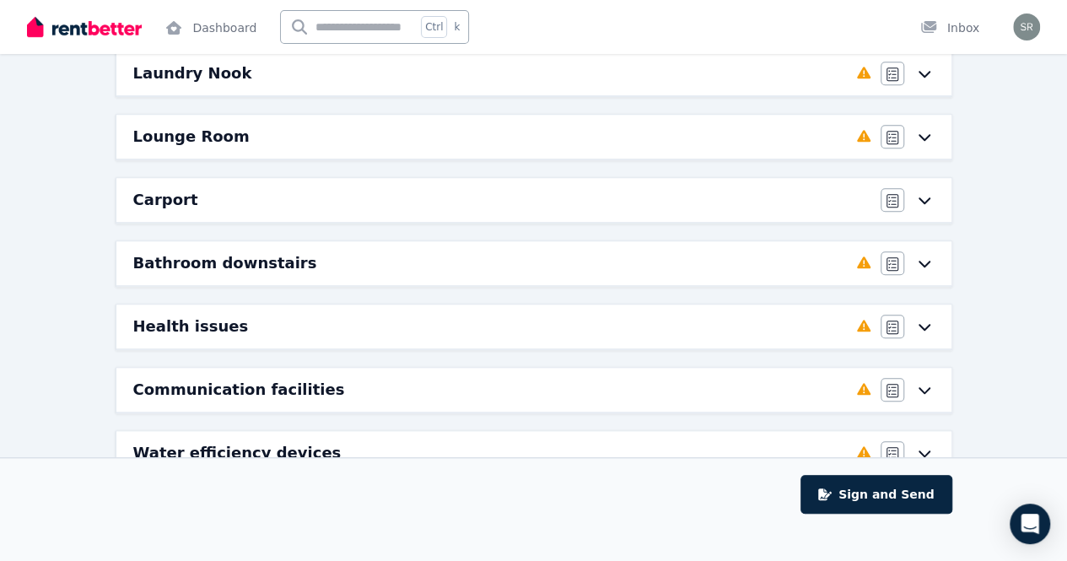
scroll to position [550, 0]
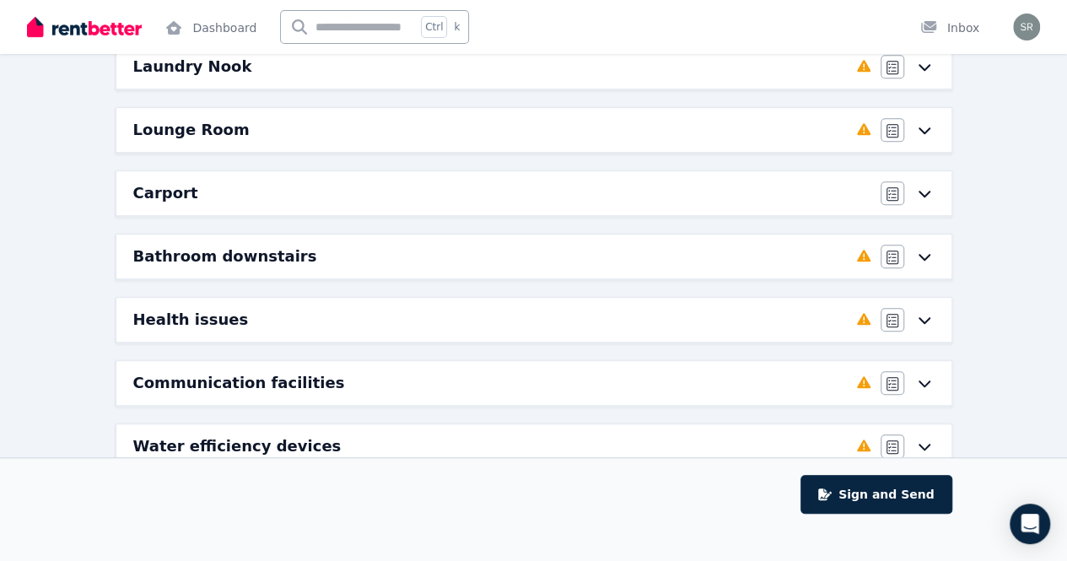
click at [924, 250] on icon at bounding box center [924, 256] width 20 height 13
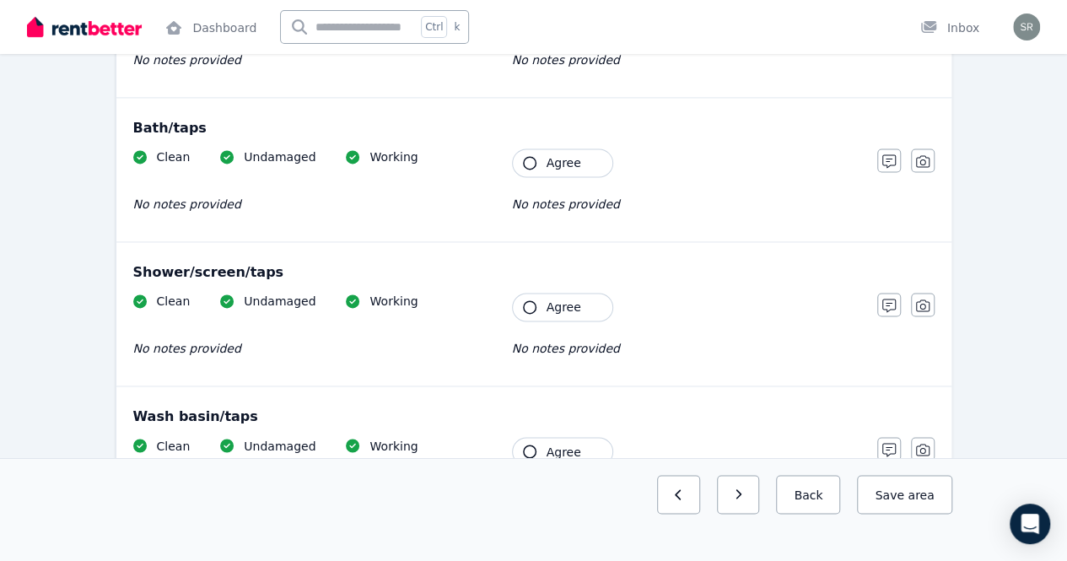
scroll to position [0, 0]
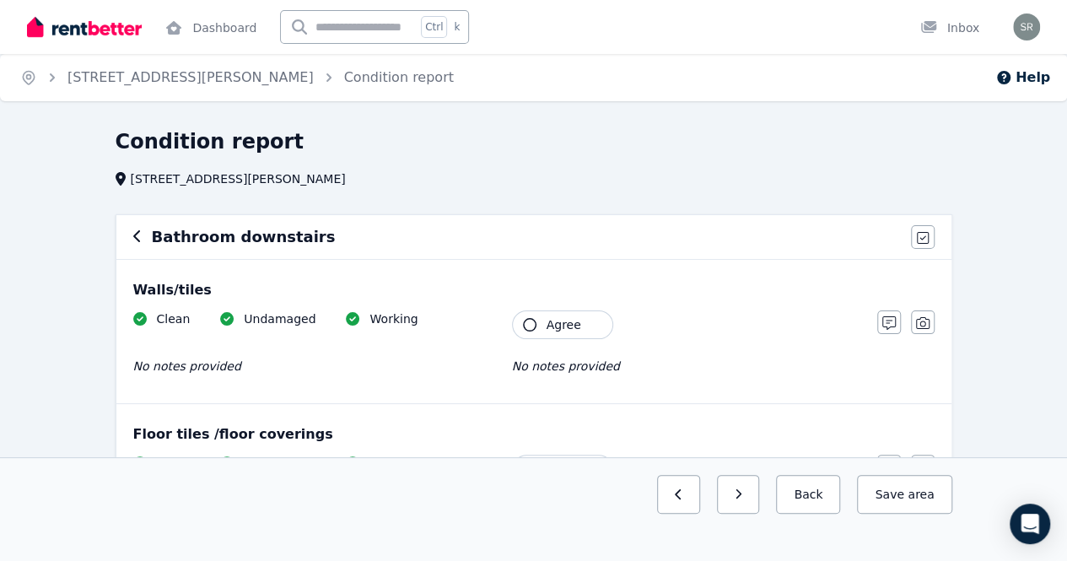
click at [136, 234] on icon "button" at bounding box center [136, 236] width 7 height 12
